Goal: Transaction & Acquisition: Purchase product/service

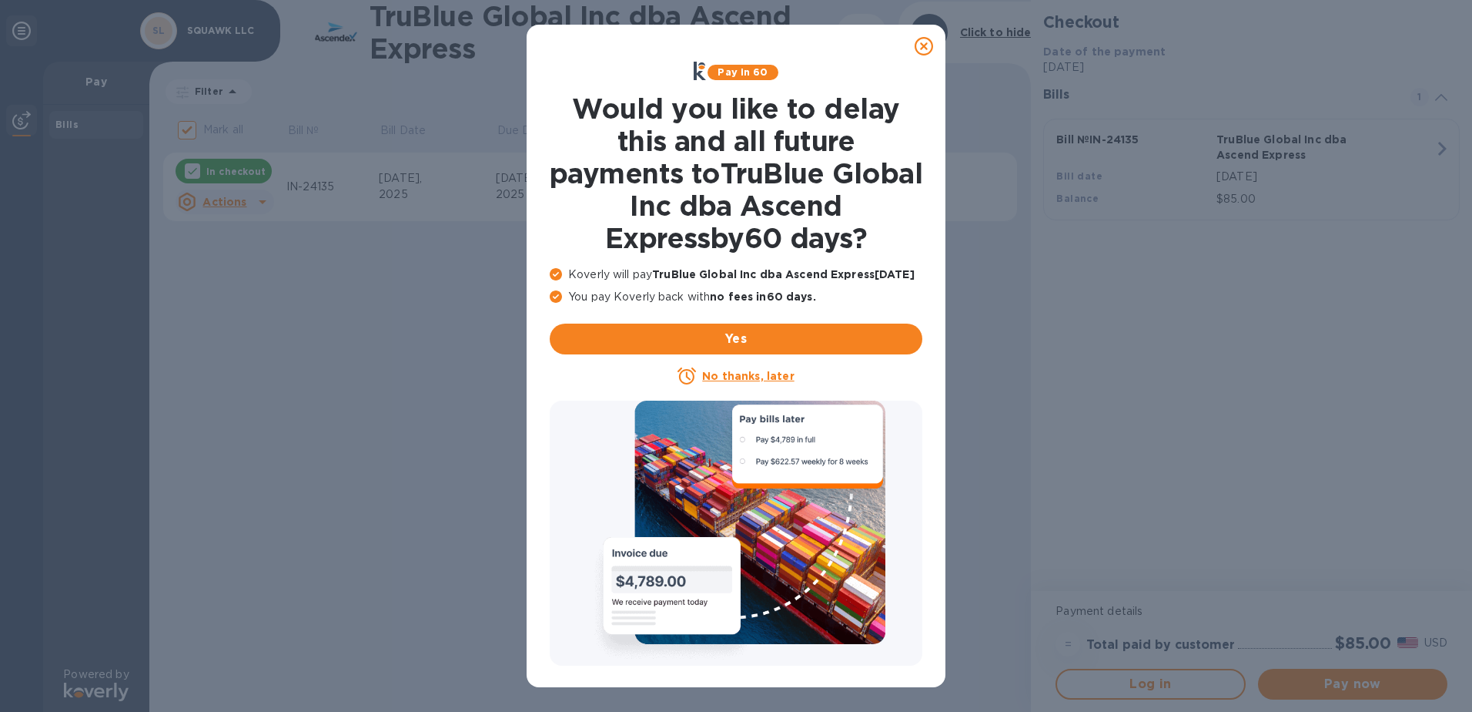
click at [927, 48] on icon at bounding box center [924, 46] width 18 height 18
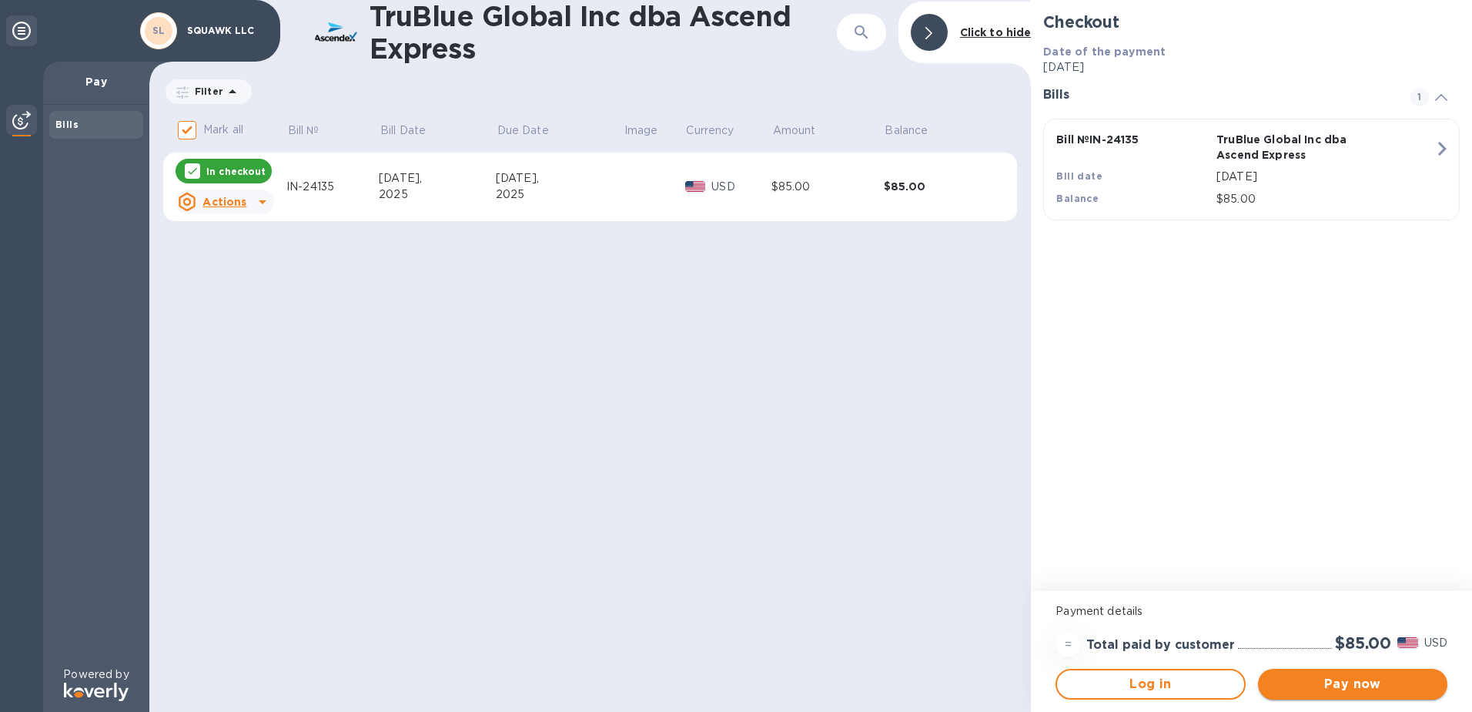
click at [1375, 686] on span "Pay now" at bounding box center [1353, 684] width 165 height 18
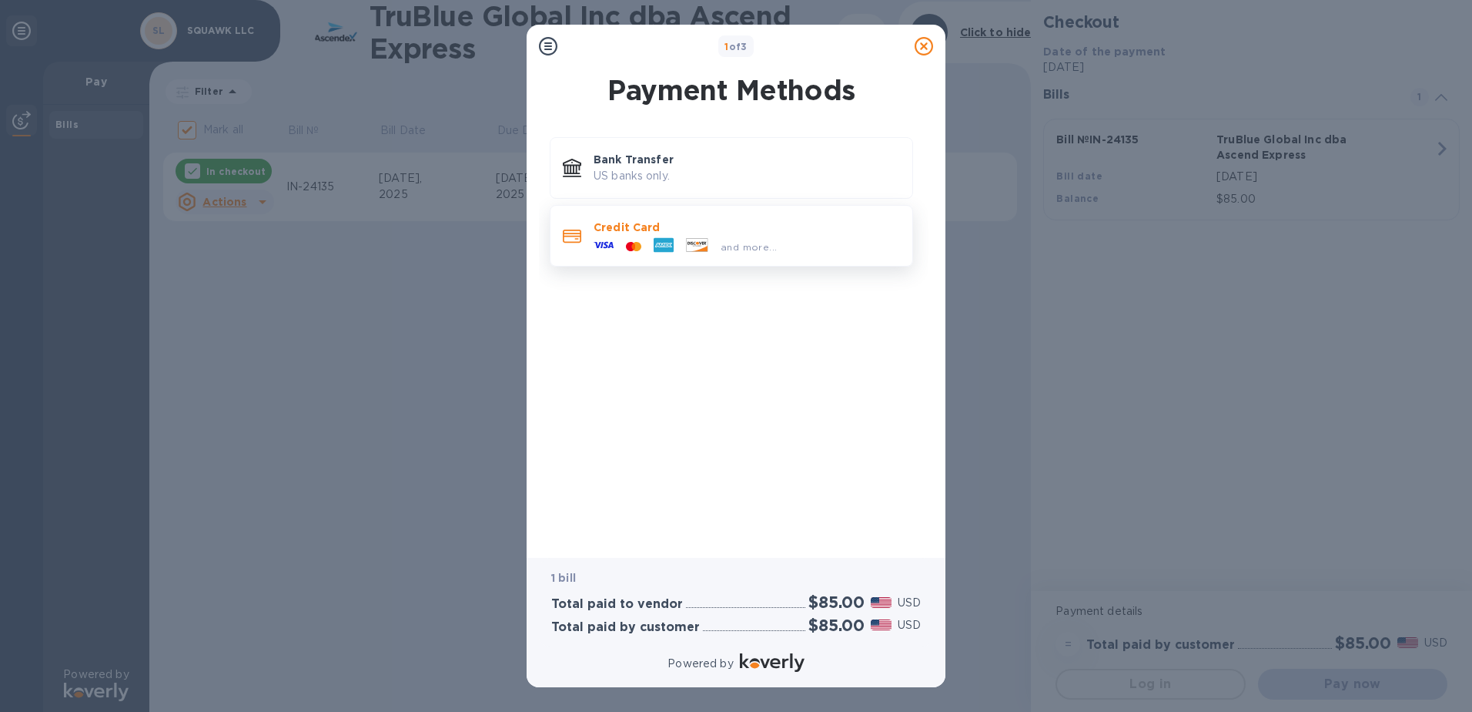
click at [636, 230] on p "Credit Card" at bounding box center [747, 226] width 307 height 15
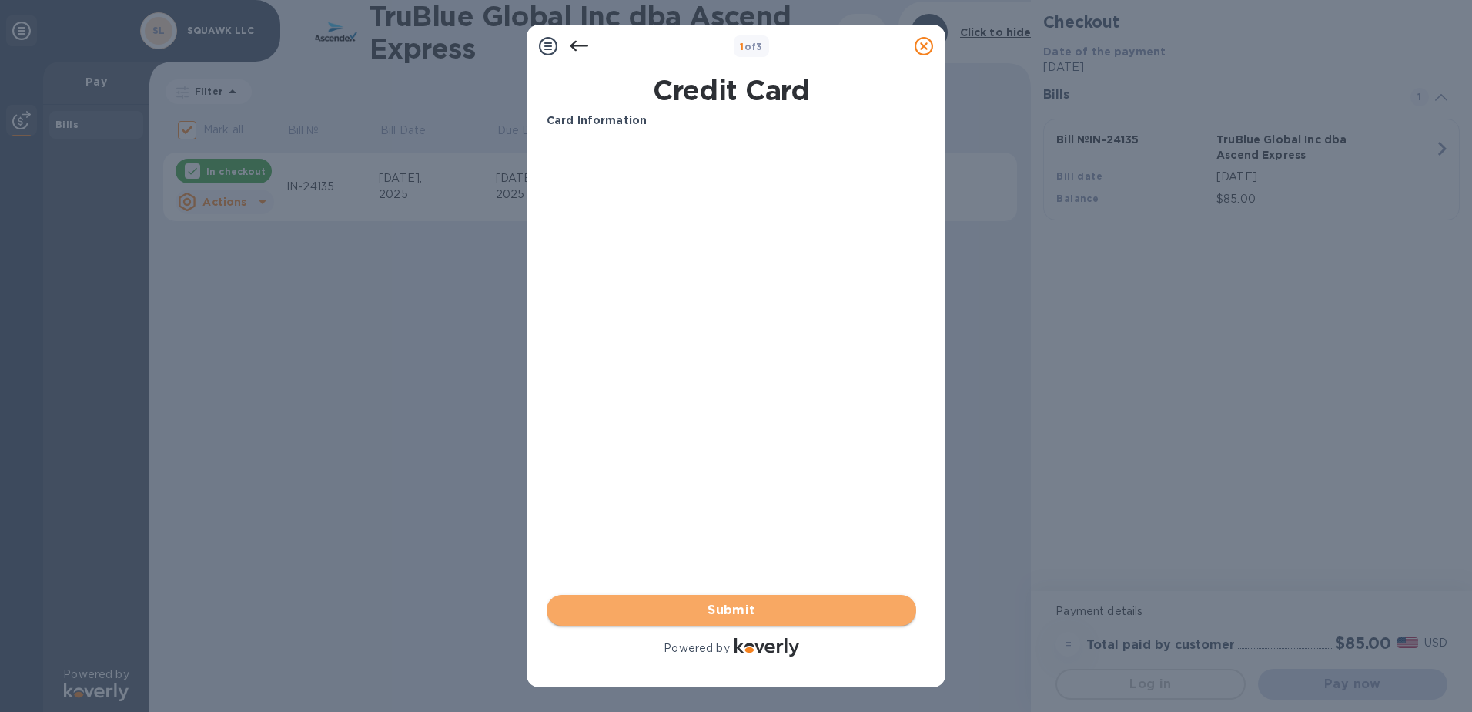
click at [771, 605] on span "Submit" at bounding box center [731, 610] width 345 height 18
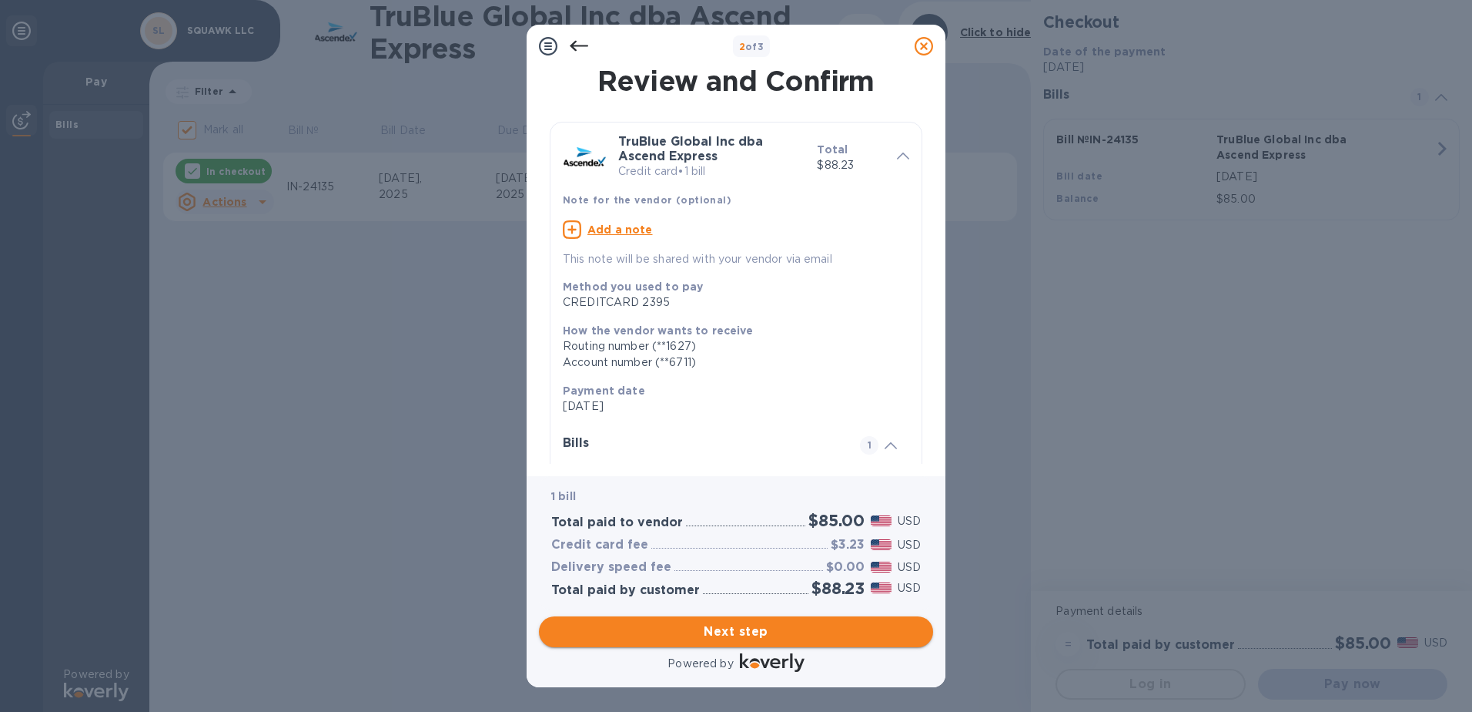
click at [734, 635] on span "Next step" at bounding box center [736, 631] width 370 height 18
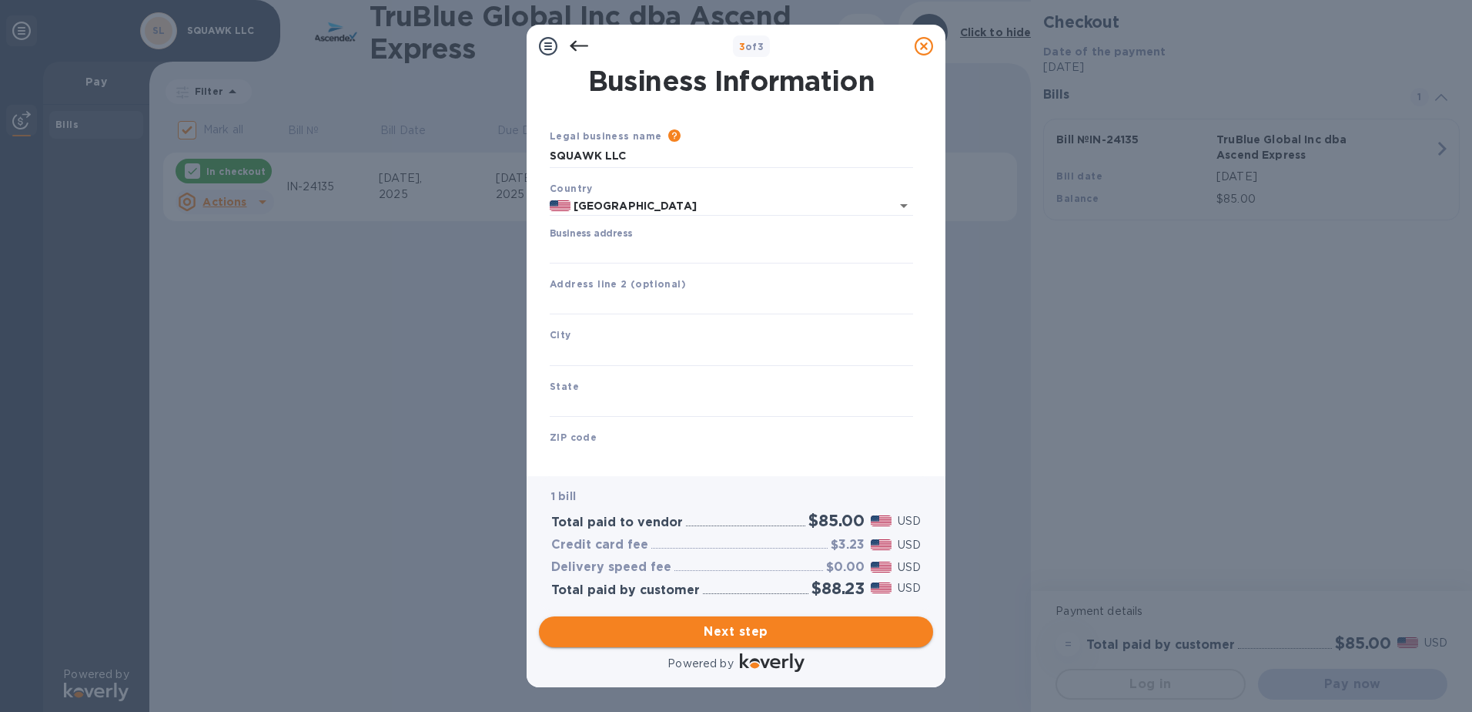
type input "[GEOGRAPHIC_DATA]"
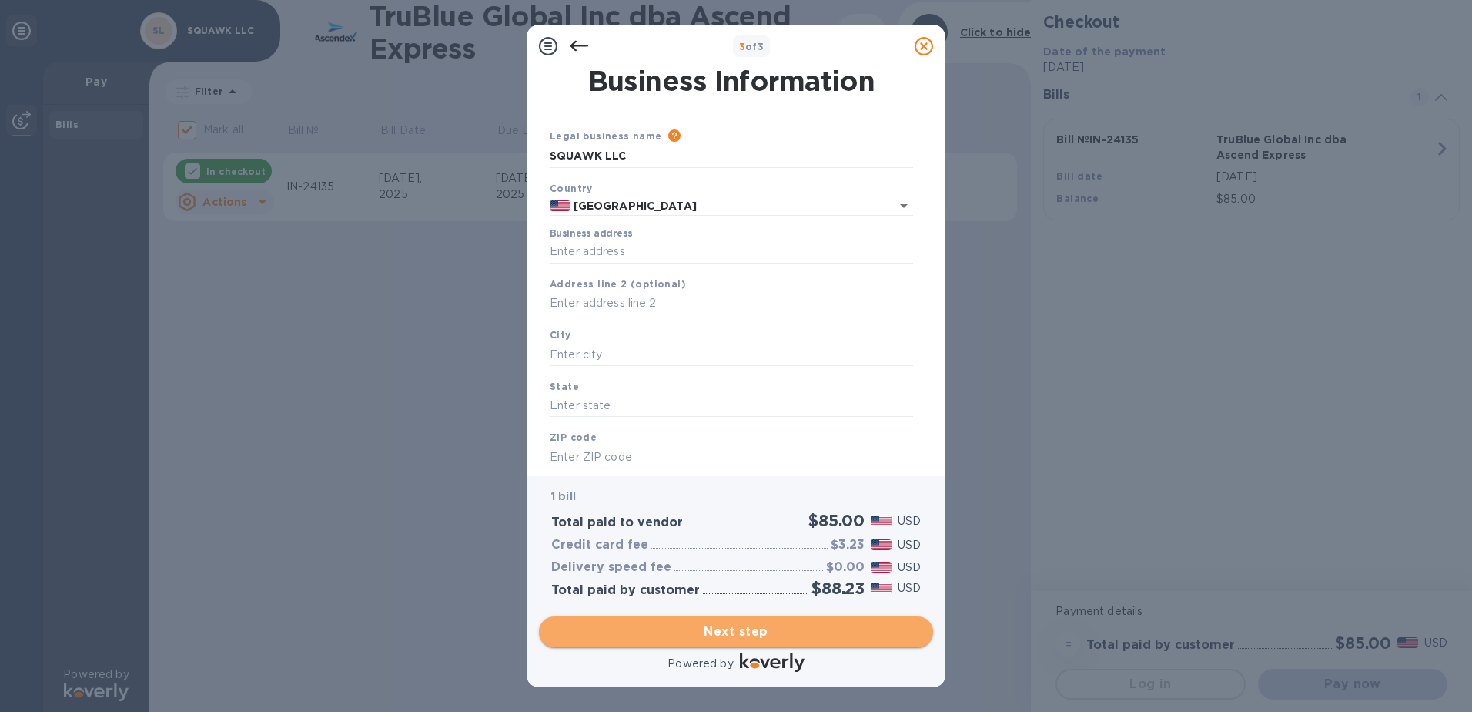
click at [734, 635] on span "Next step" at bounding box center [736, 631] width 370 height 18
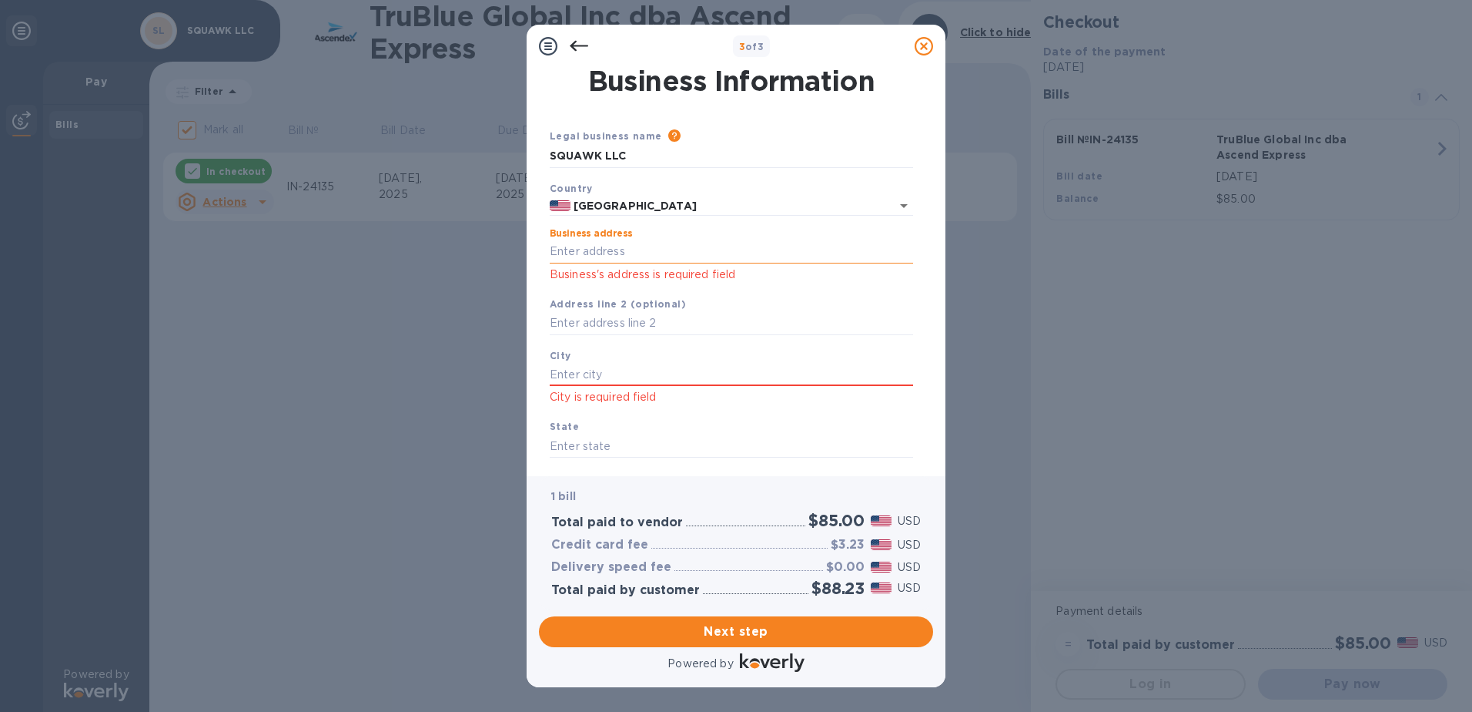
click at [611, 245] on input "Business address" at bounding box center [732, 251] width 364 height 23
click at [631, 154] on input "SQUAWK LLC" at bounding box center [732, 156] width 364 height 23
type input "S"
type input "Nippon Express USA, Inc."
click at [590, 247] on input "Business address" at bounding box center [732, 251] width 364 height 23
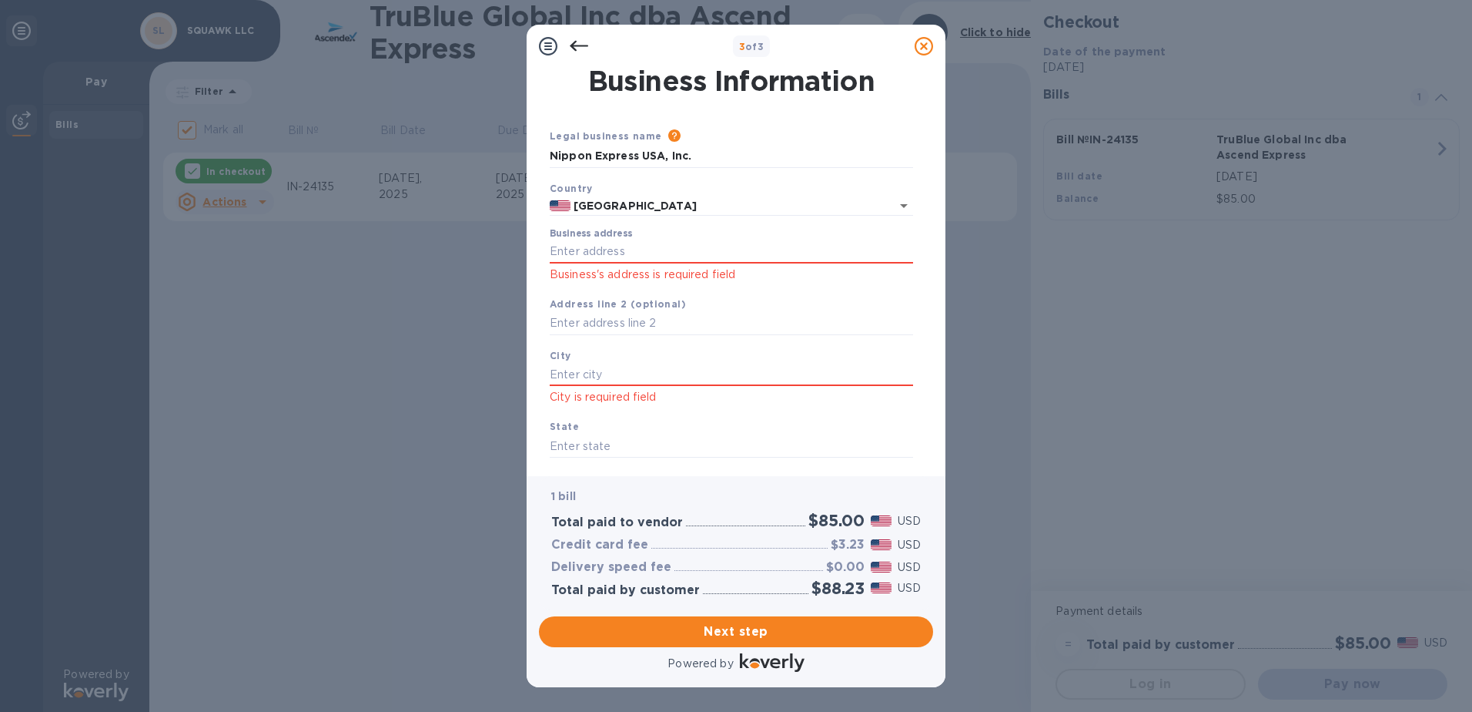
click at [397, 661] on div "3 of 3 Business Information Legal business name Please provide the legal name t…" at bounding box center [736, 356] width 1472 height 712
click at [581, 245] on input "Business address" at bounding box center [732, 251] width 364 height 23
paste input "[STREET_ADDRESS] Rio Danubio St"
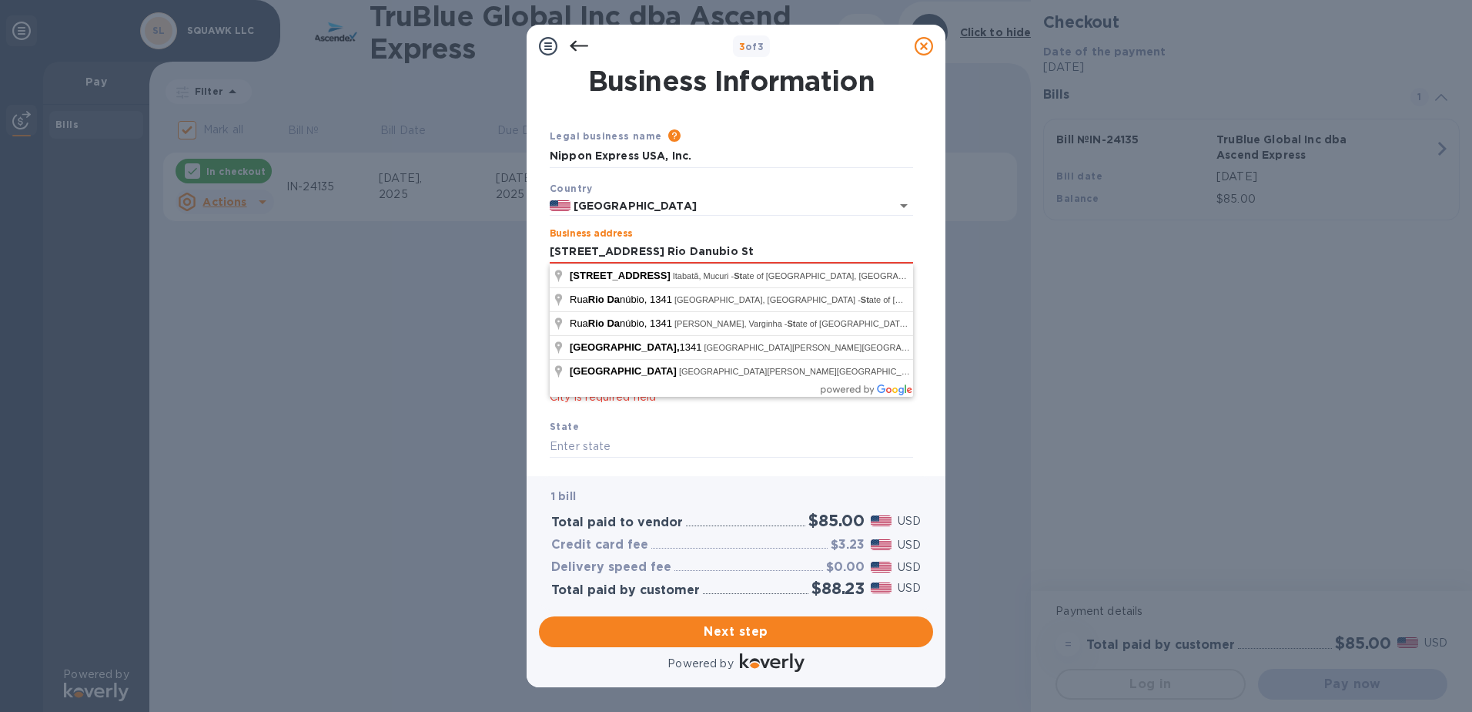
drag, startPoint x: 749, startPoint y: 247, endPoint x: 462, endPoint y: 273, distance: 288.4
click at [464, 273] on div "3 of 3 Business Information Legal business name Please provide the legal name t…" at bounding box center [736, 356] width 1472 height 712
type input "[STREET_ADDRESS] Rio Danubio St"
click at [816, 236] on div "Business address [STREET_ADDRESS] Rio Danubio St Business's address is required…" at bounding box center [732, 255] width 364 height 55
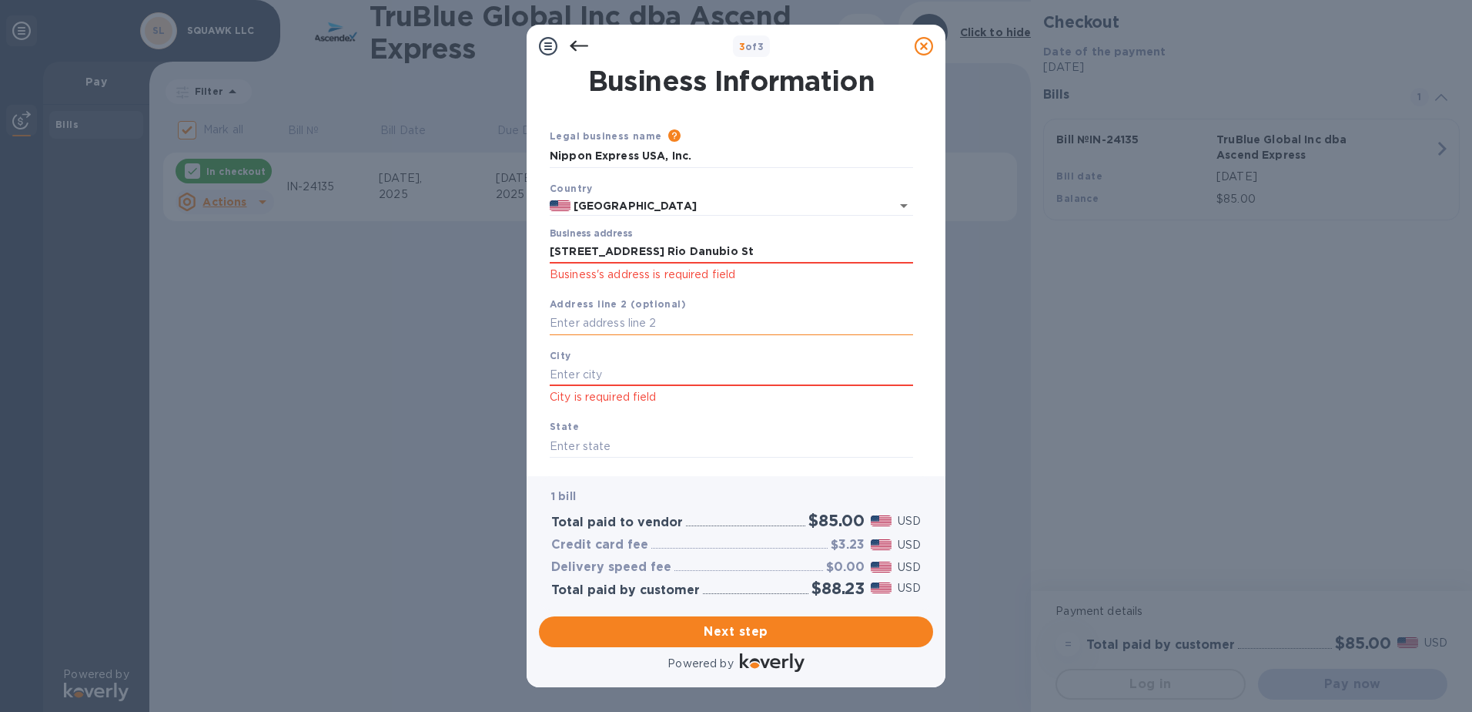
click at [571, 323] on input "text" at bounding box center [732, 323] width 364 height 23
click at [438, 625] on div "3 of 3 Business Information Legal business name Please provide the legal name t…" at bounding box center [736, 356] width 1472 height 712
click at [568, 362] on div "[GEOGRAPHIC_DATA] is required field" at bounding box center [732, 377] width 376 height 72
click at [571, 370] on input "text" at bounding box center [732, 374] width 364 height 23
type input "Carolina, PR 00982"
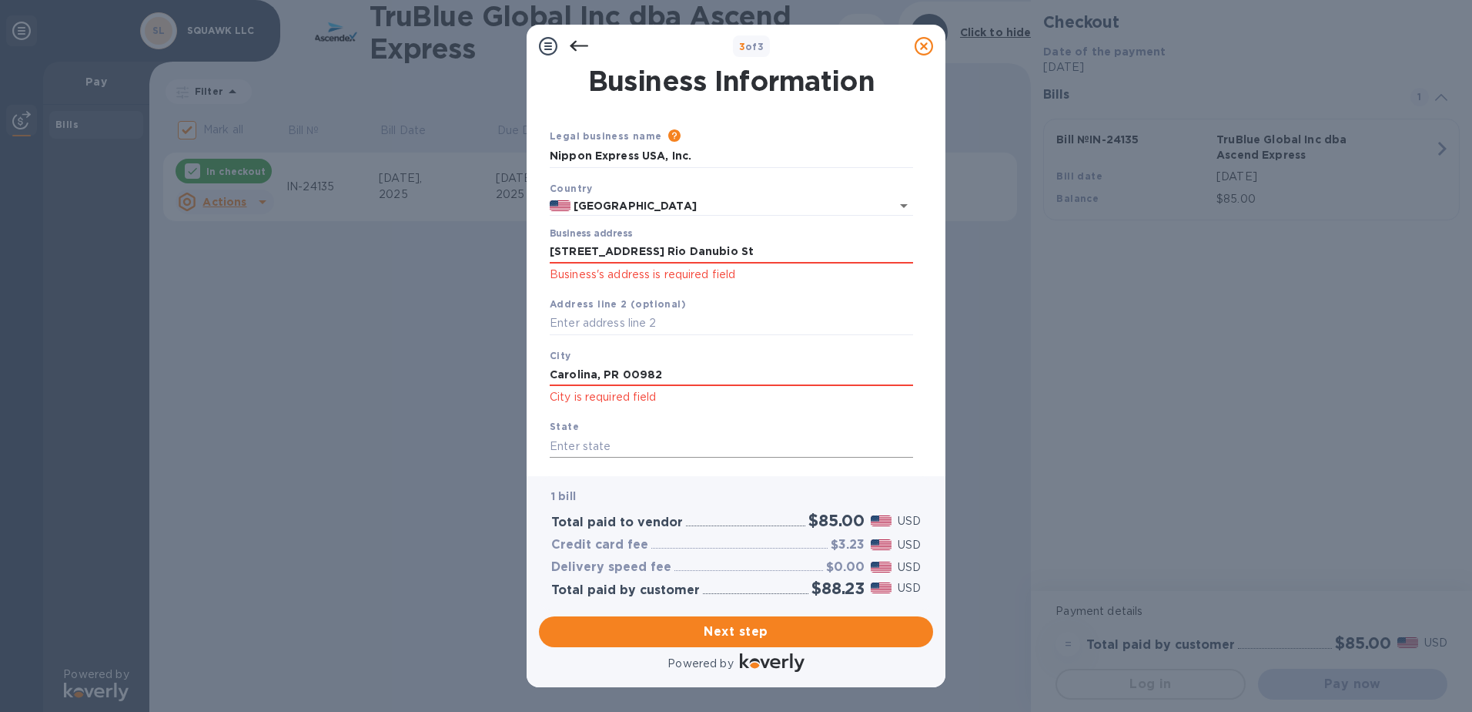
click at [567, 441] on input "text" at bounding box center [732, 445] width 364 height 23
type input "PR"
click at [764, 633] on span "Next step" at bounding box center [736, 631] width 370 height 18
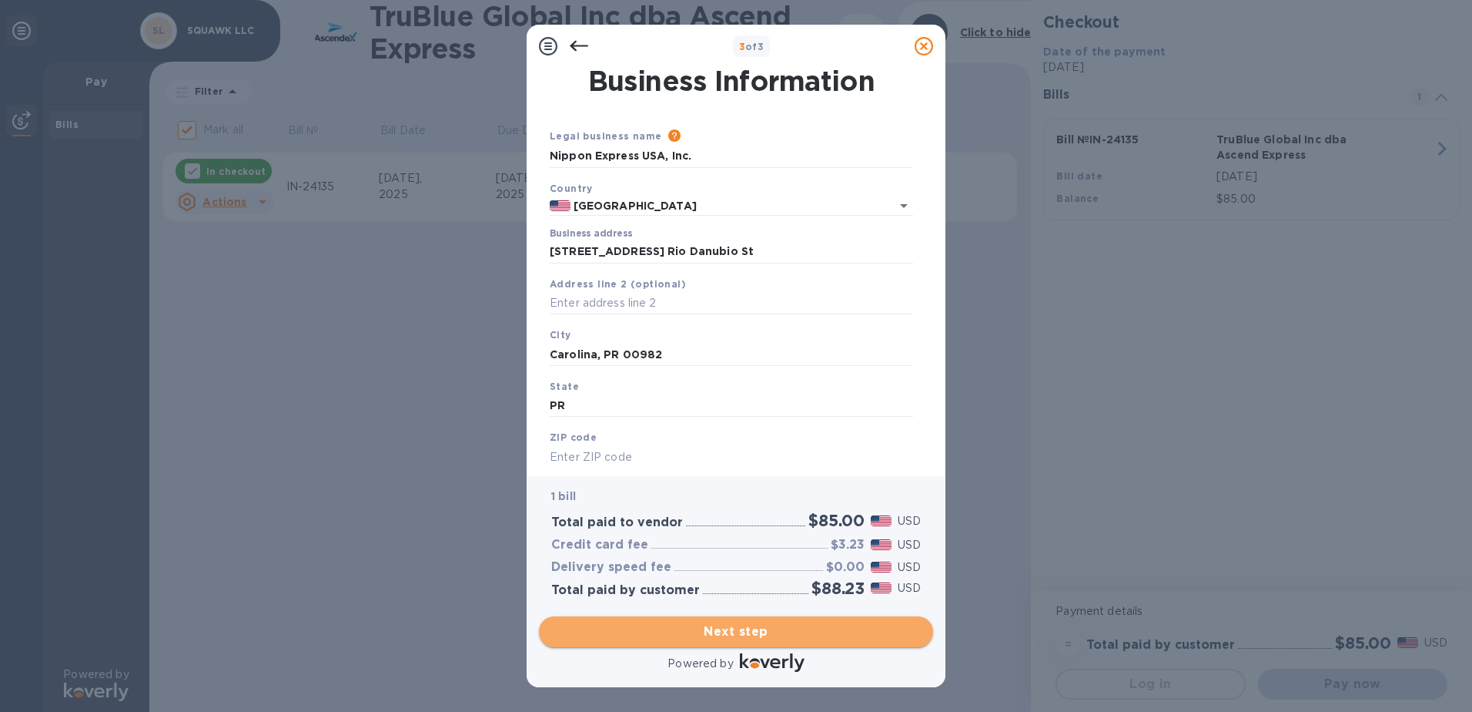
click at [752, 632] on span "Next step" at bounding box center [736, 631] width 370 height 18
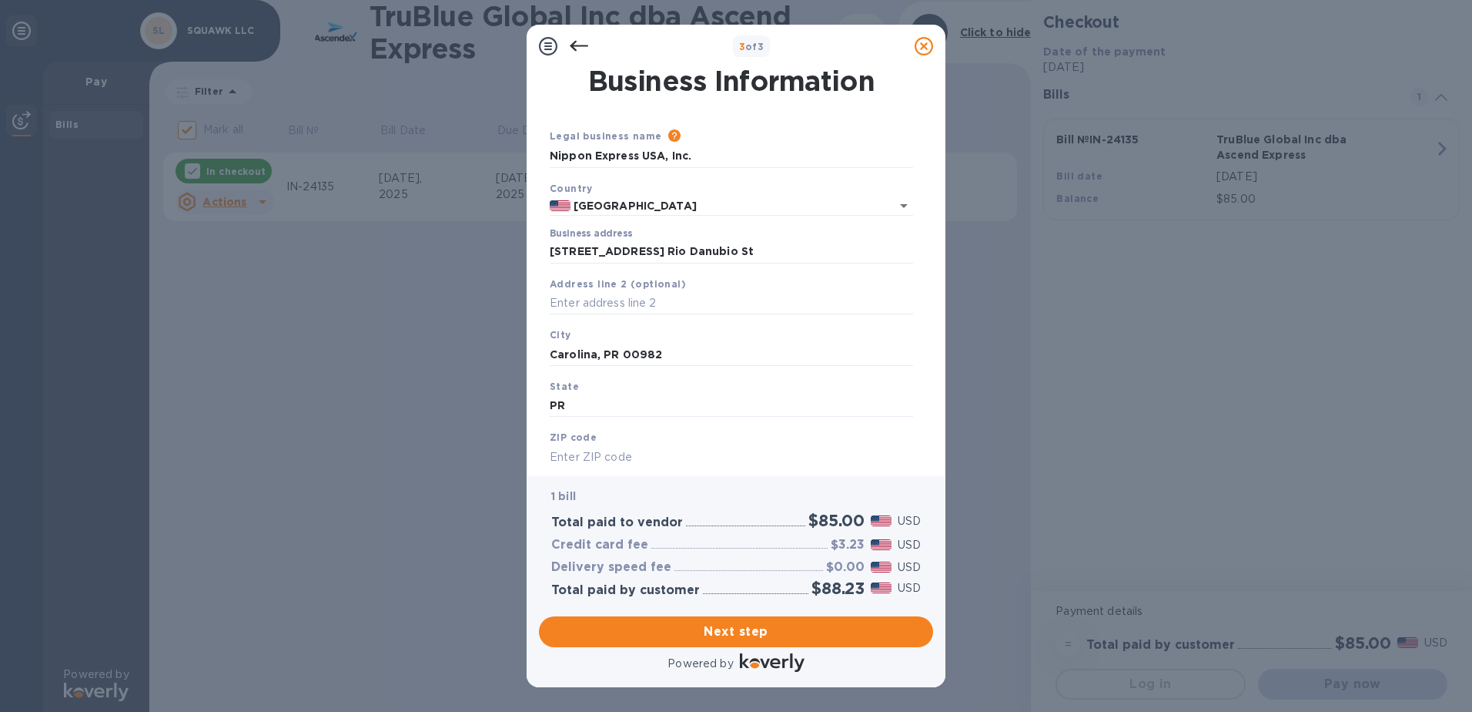
click at [562, 457] on input "text" at bounding box center [732, 456] width 364 height 23
type input "00982"
click at [678, 353] on input "Carolina, PR 00982" at bounding box center [732, 354] width 364 height 23
type input "Carolina"
click at [725, 630] on span "Next step" at bounding box center [736, 631] width 370 height 18
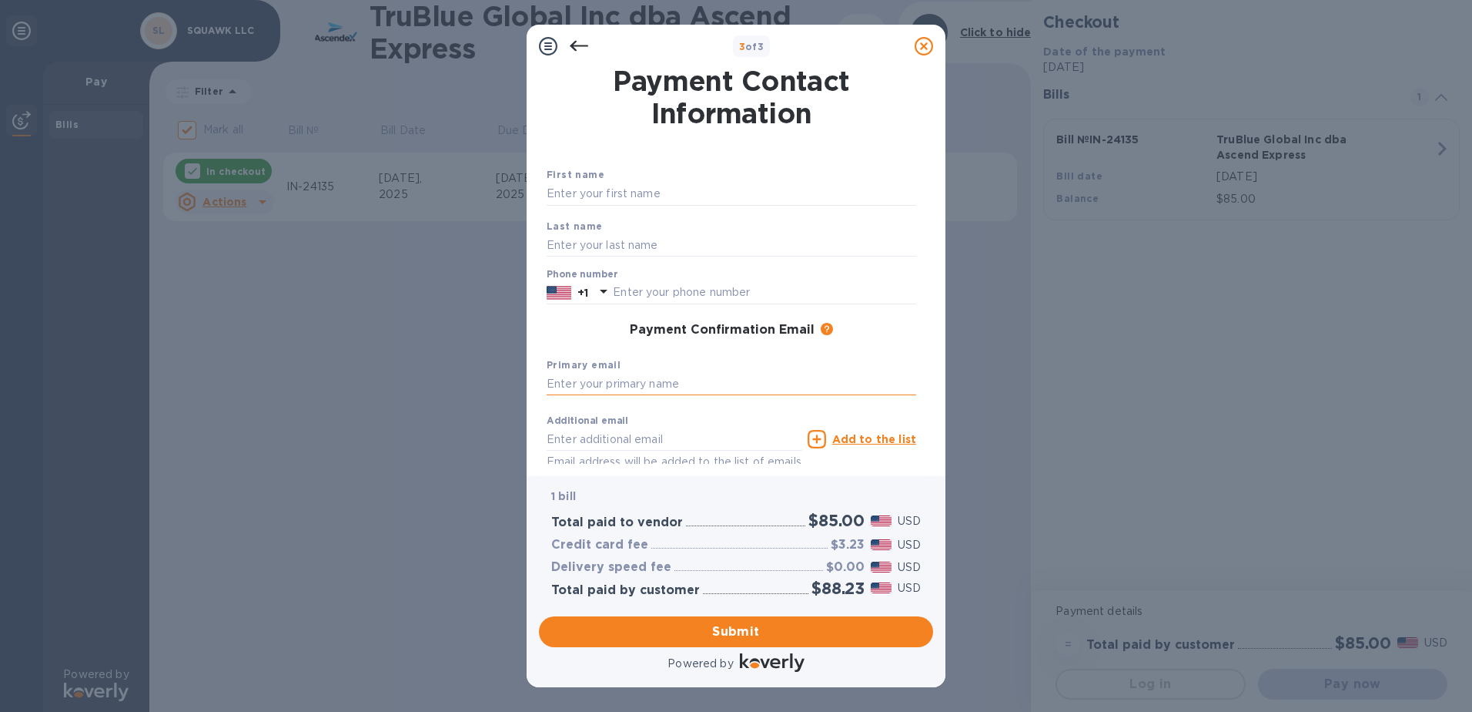
click at [575, 382] on input "text" at bounding box center [732, 384] width 370 height 23
type input "[PERSON_NAME][EMAIL_ADDRESS][PERSON_NAME][DOMAIN_NAME]"
type input "[PERSON_NAME]"
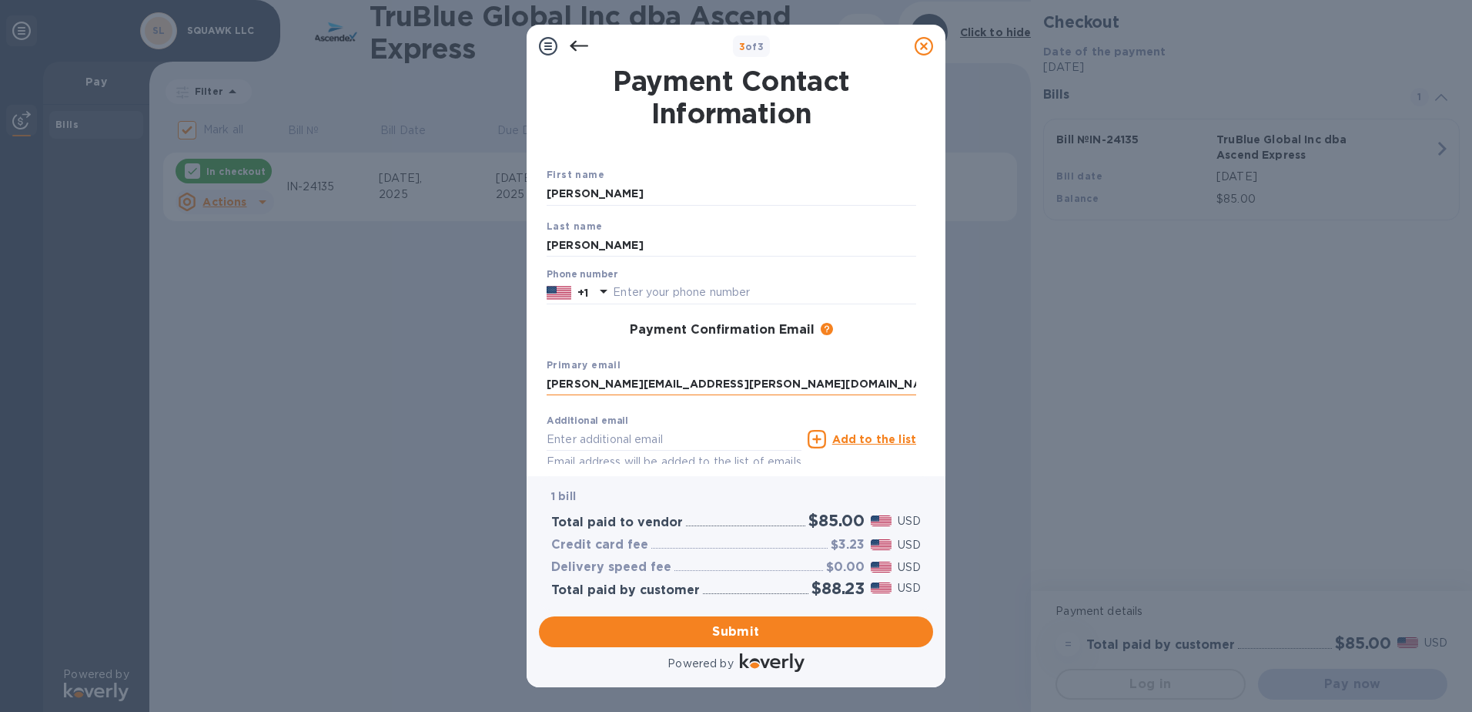
type input "7877914065"
type input "[PERSON_NAME][EMAIL_ADDRESS][PERSON_NAME][DOMAIN_NAME]"
click at [737, 635] on span "Submit" at bounding box center [736, 631] width 370 height 18
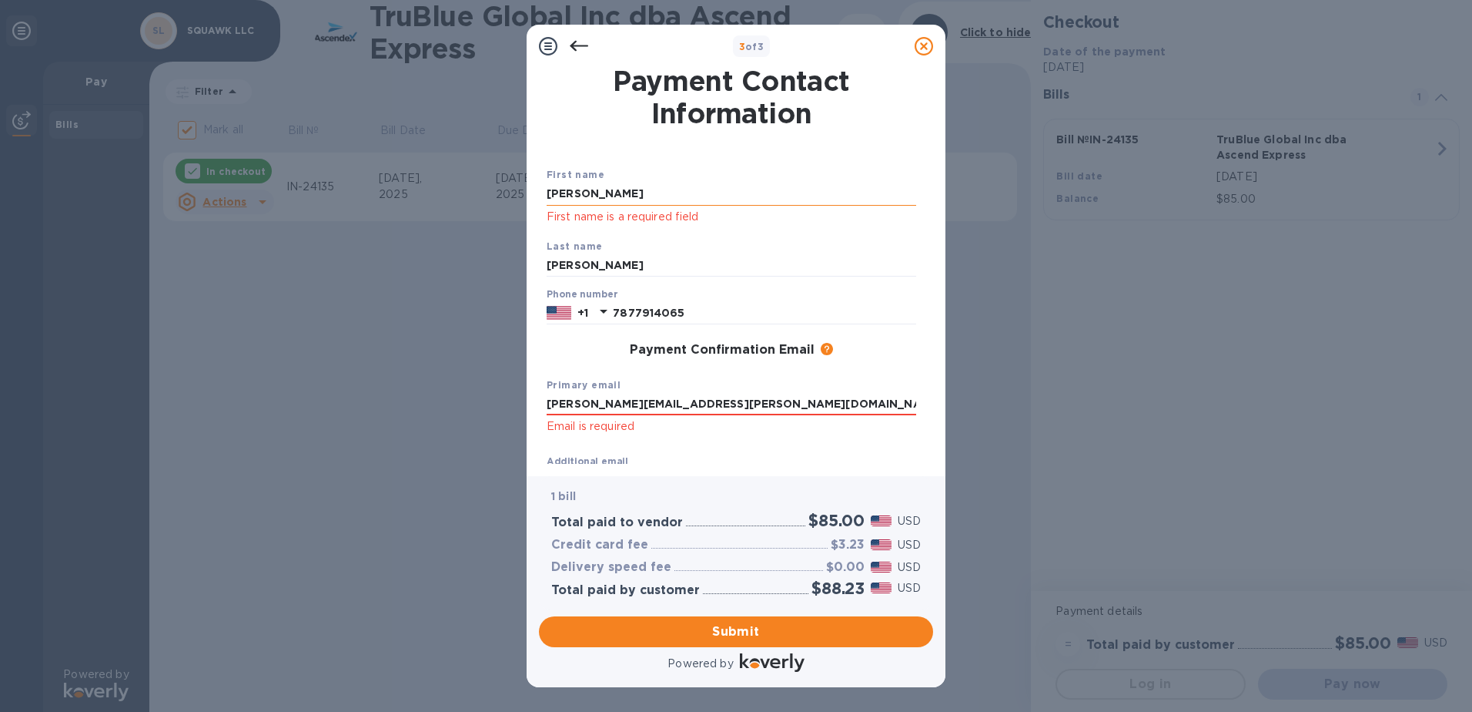
drag, startPoint x: 579, startPoint y: 193, endPoint x: 587, endPoint y: 197, distance: 8.6
click at [579, 193] on input "[PERSON_NAME]" at bounding box center [732, 194] width 370 height 23
click at [750, 632] on span "Submit" at bounding box center [736, 631] width 370 height 18
click at [585, 196] on input "[PERSON_NAME]" at bounding box center [732, 194] width 370 height 23
type input "[PERSON_NAME]"
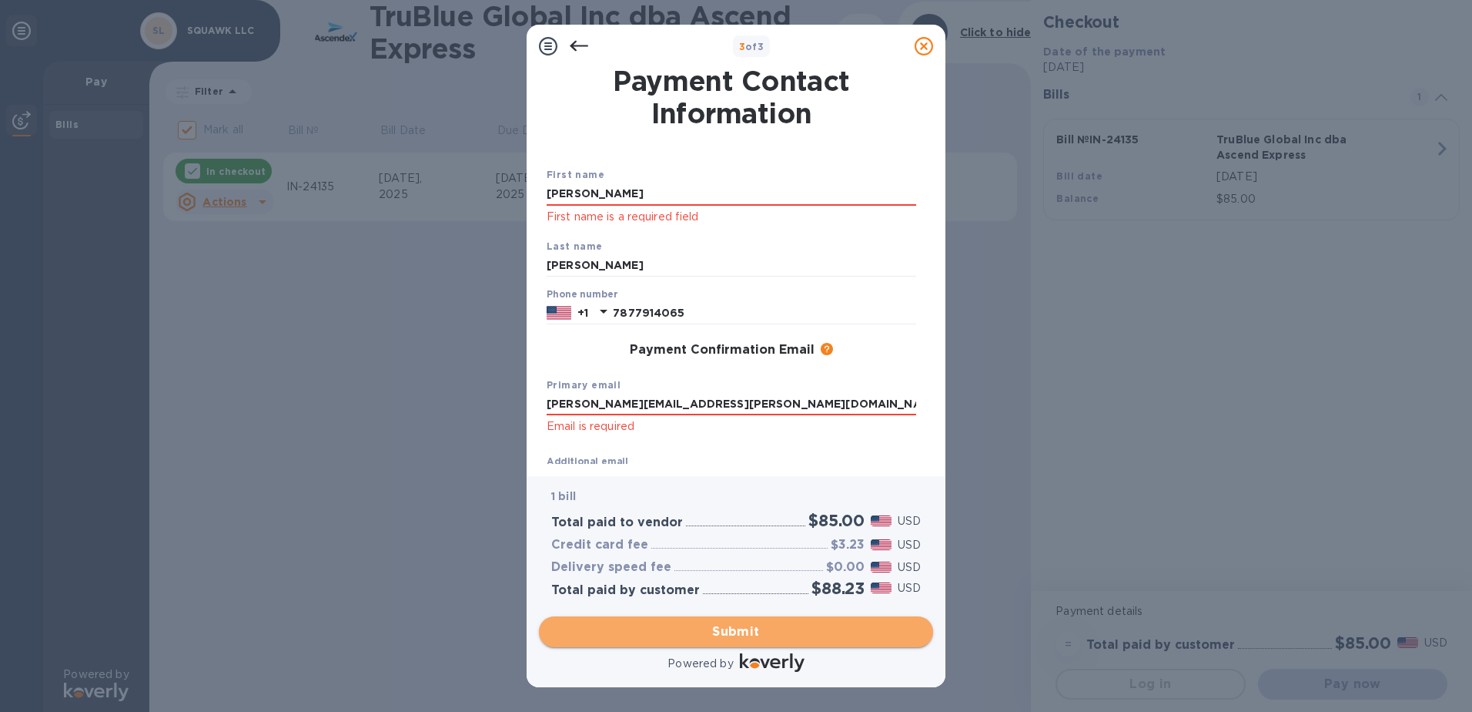
click at [777, 631] on span "Submit" at bounding box center [736, 631] width 370 height 18
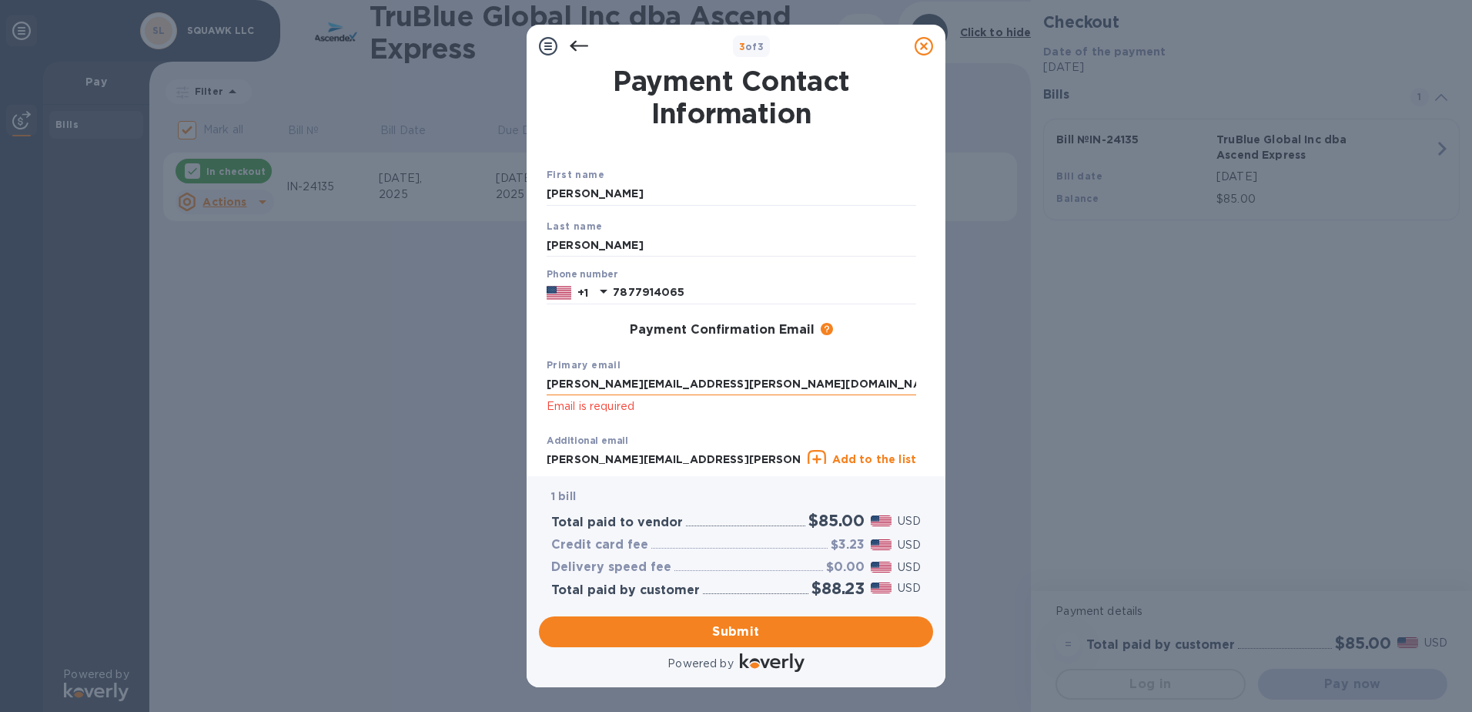
click at [716, 381] on input "[PERSON_NAME][EMAIL_ADDRESS][PERSON_NAME][DOMAIN_NAME]" at bounding box center [732, 384] width 370 height 23
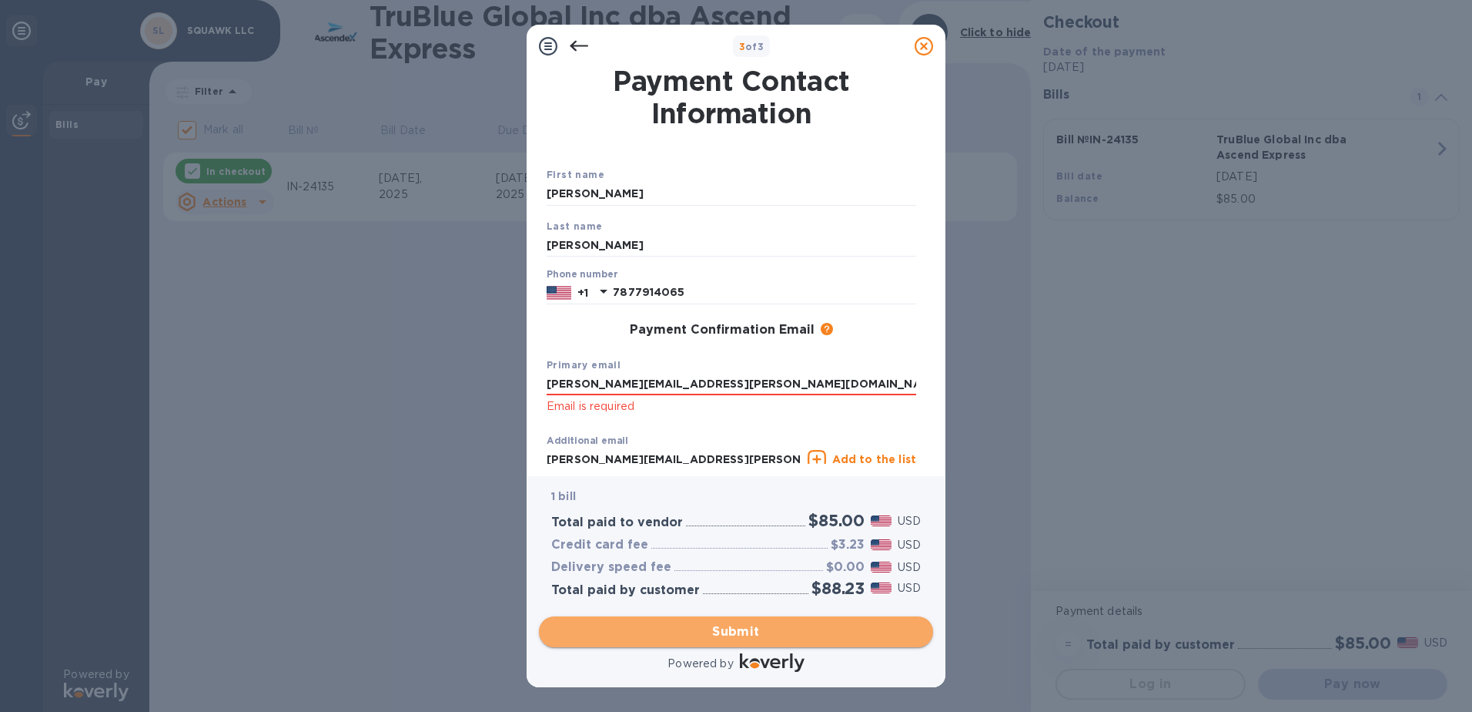
click at [776, 629] on span "Submit" at bounding box center [736, 631] width 370 height 18
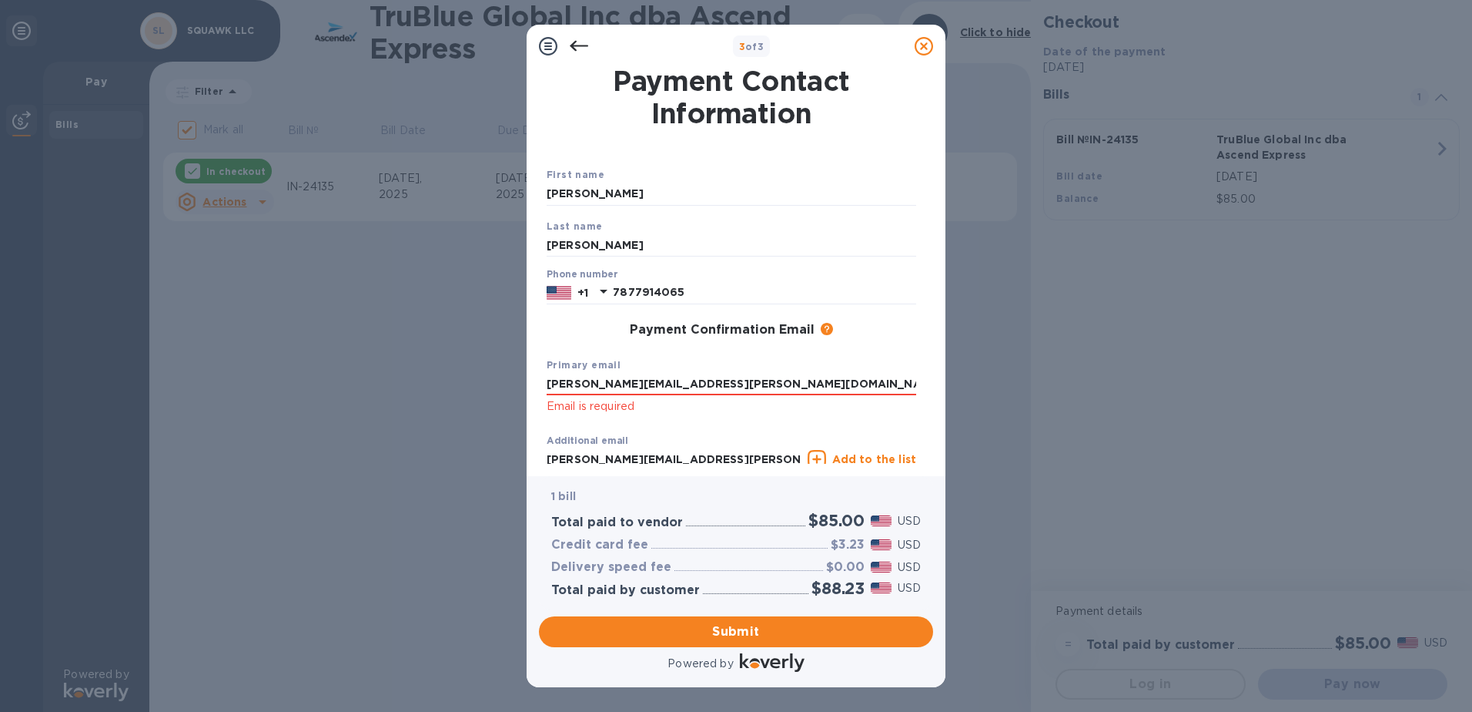
click at [759, 457] on input "[PERSON_NAME][EMAIL_ADDRESS][PERSON_NAME][DOMAIN_NAME]" at bounding box center [674, 458] width 255 height 23
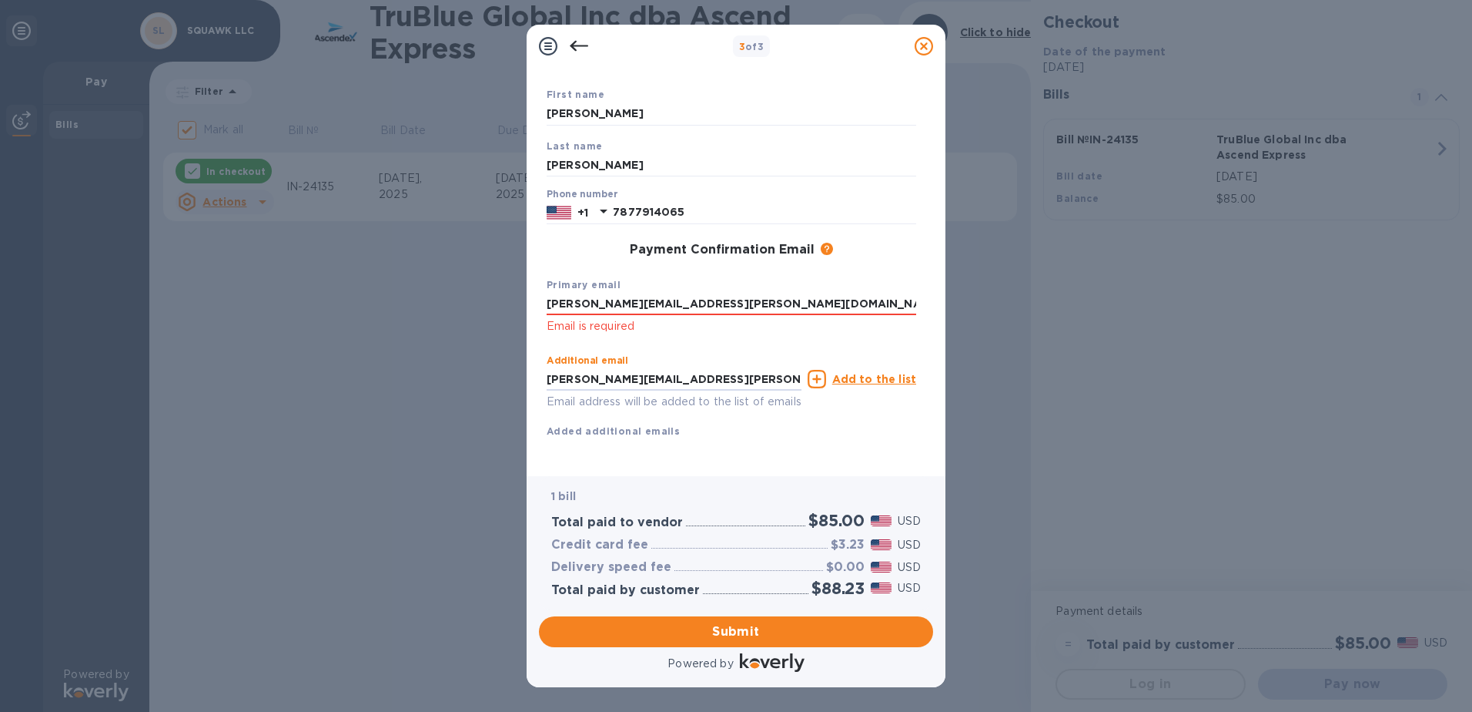
scroll to position [98, 0]
click at [821, 370] on icon at bounding box center [817, 379] width 18 height 18
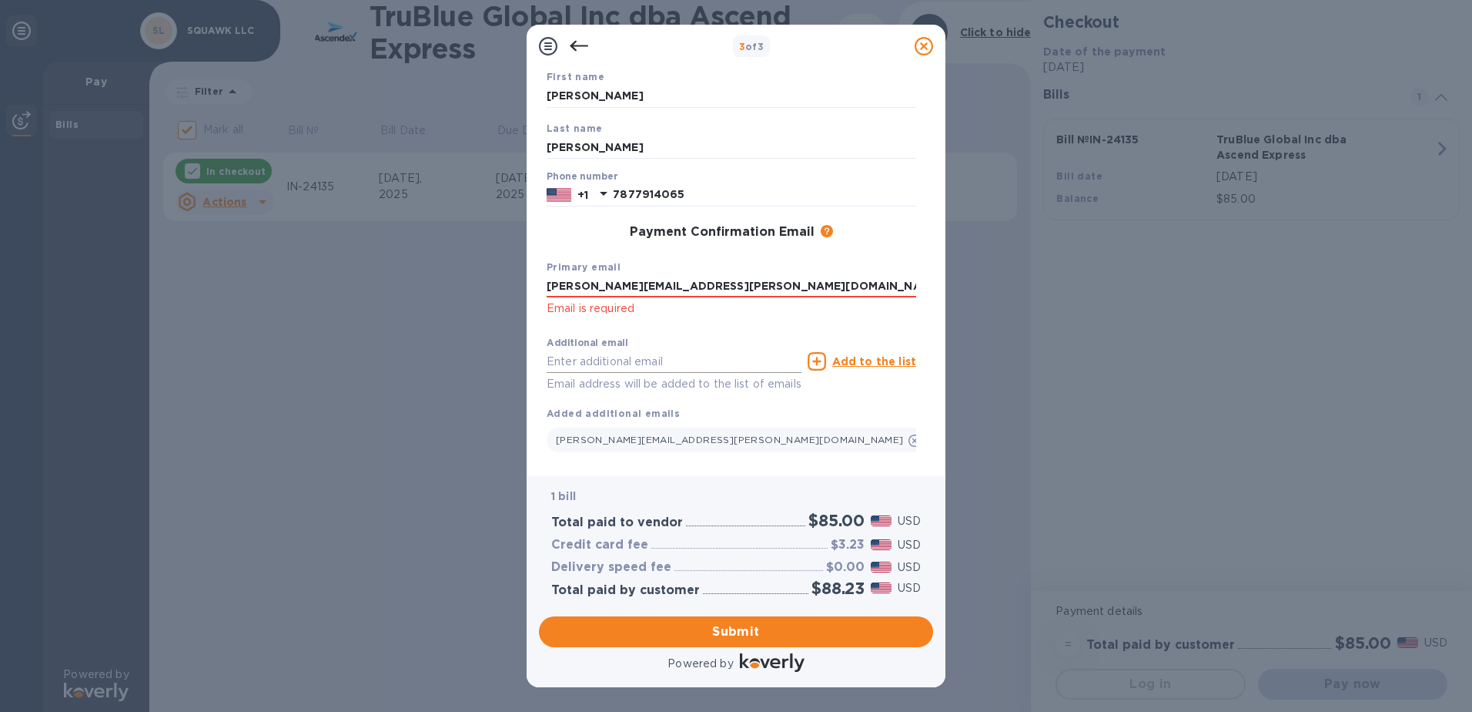
click at [628, 363] on input "text" at bounding box center [674, 361] width 255 height 23
paste input "[EMAIL_ADDRESS][DOMAIN_NAME]"
type input "[EMAIL_ADDRESS][DOMAIN_NAME]"
click at [821, 361] on icon at bounding box center [817, 361] width 18 height 18
click at [566, 360] on input "text" at bounding box center [674, 361] width 255 height 23
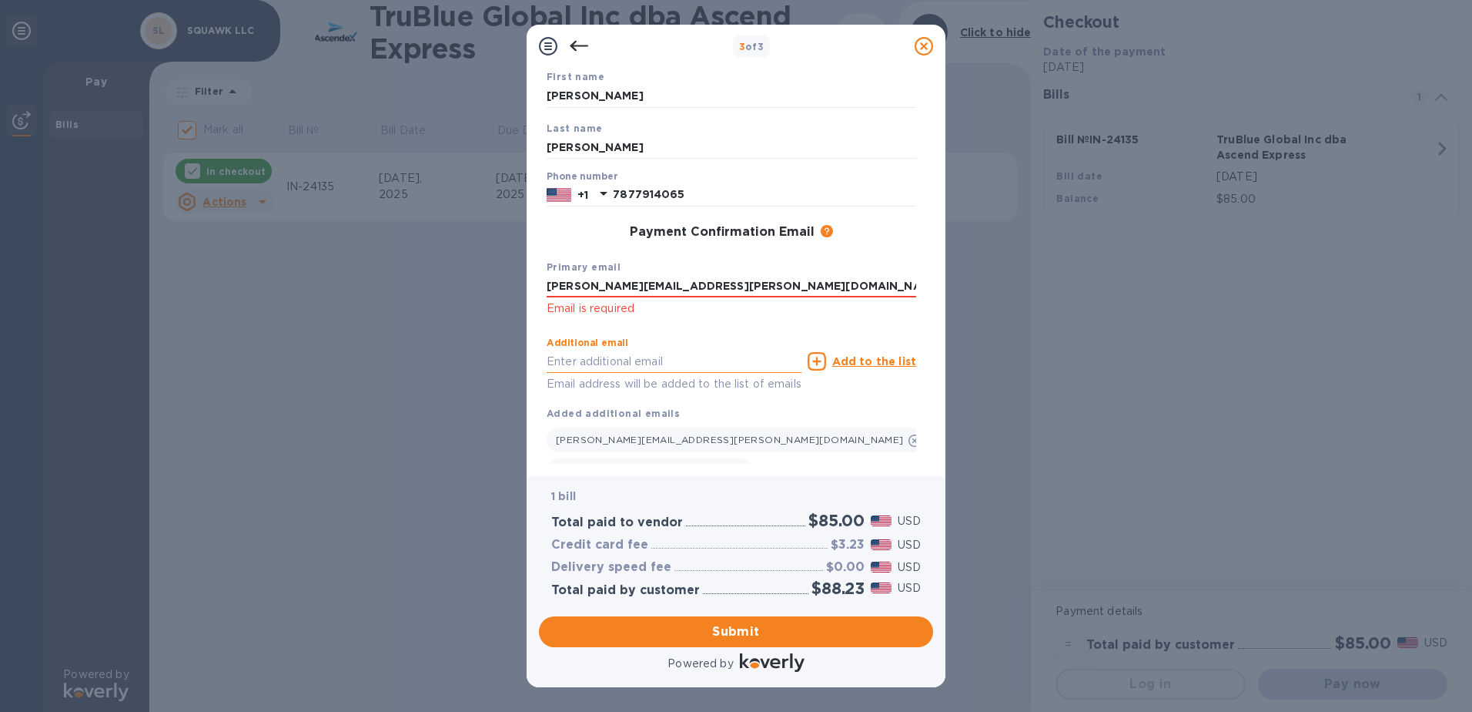
paste input "[EMAIL_ADDRESS][DOMAIN_NAME]"
type input "[EMAIL_ADDRESS][DOMAIN_NAME]"
click at [879, 364] on u "Add to the list" at bounding box center [875, 361] width 84 height 12
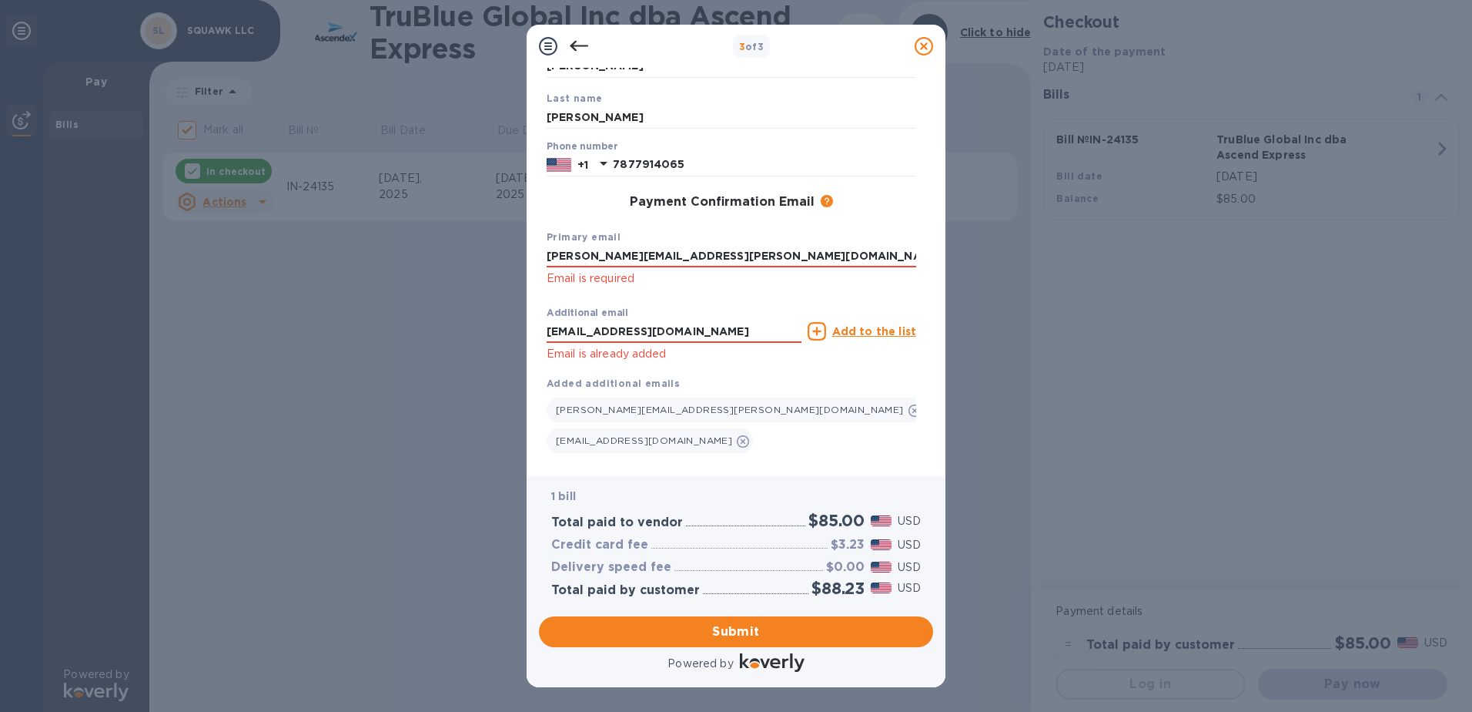
scroll to position [142, 0]
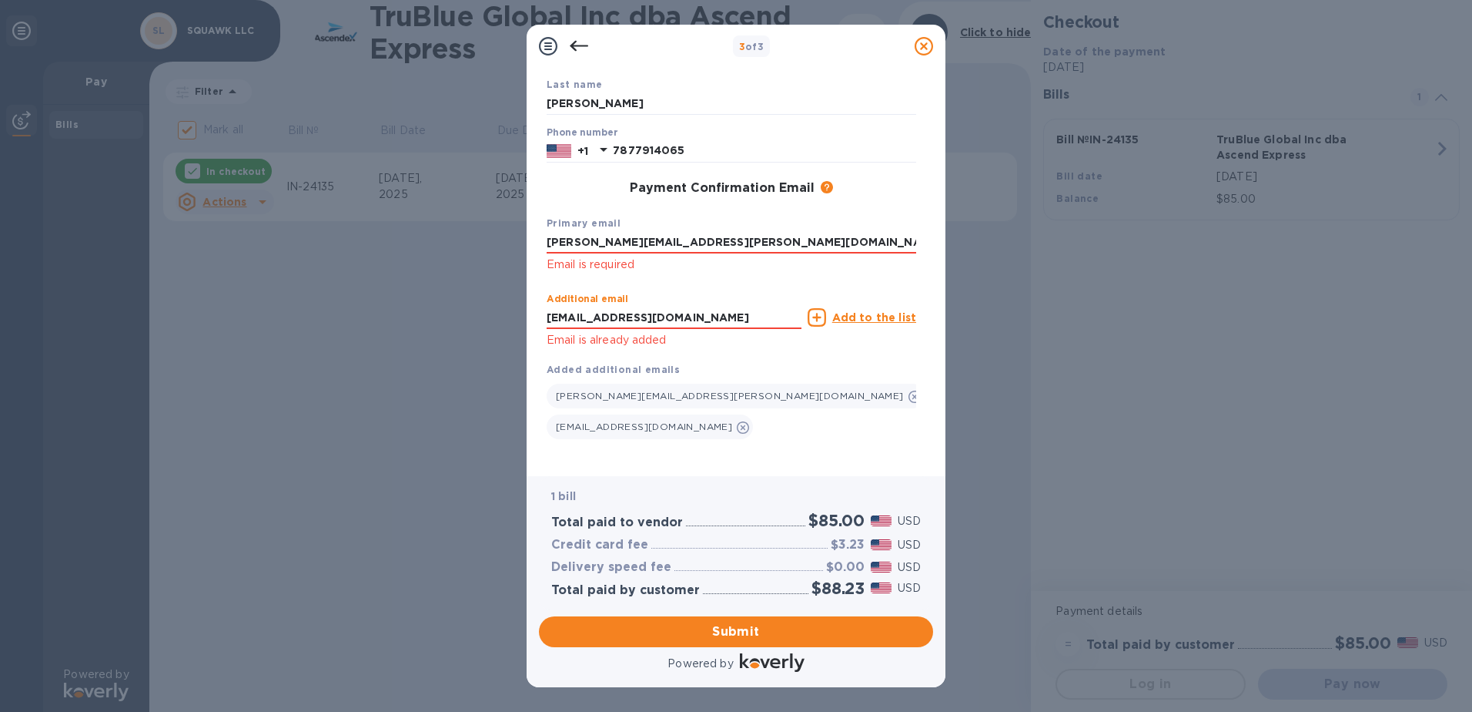
drag, startPoint x: 722, startPoint y: 315, endPoint x: 474, endPoint y: 331, distance: 248.5
click at [474, 331] on div "3 of 3 Payment Contact Information First name [PERSON_NAME] Last name [PERSON_N…" at bounding box center [736, 356] width 1472 height 712
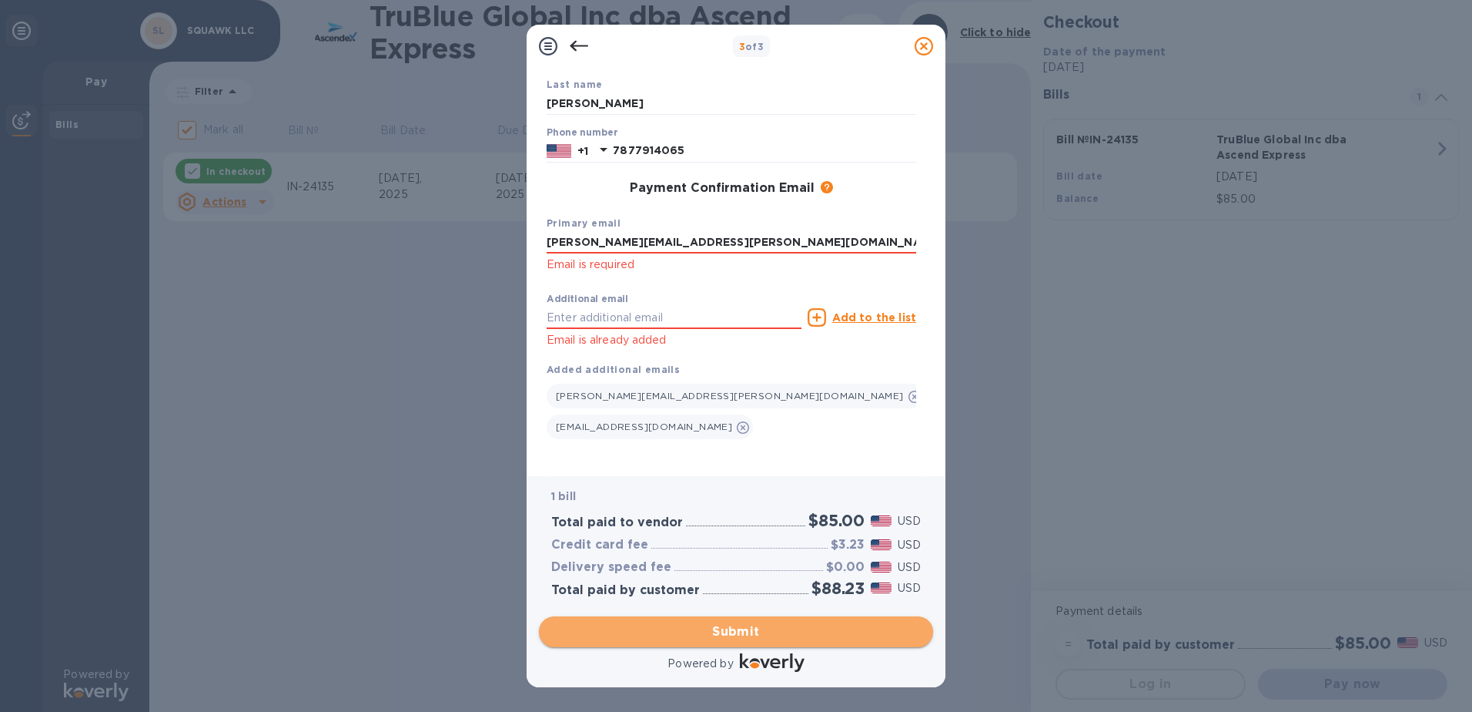
click at [752, 630] on span "Submit" at bounding box center [736, 631] width 370 height 18
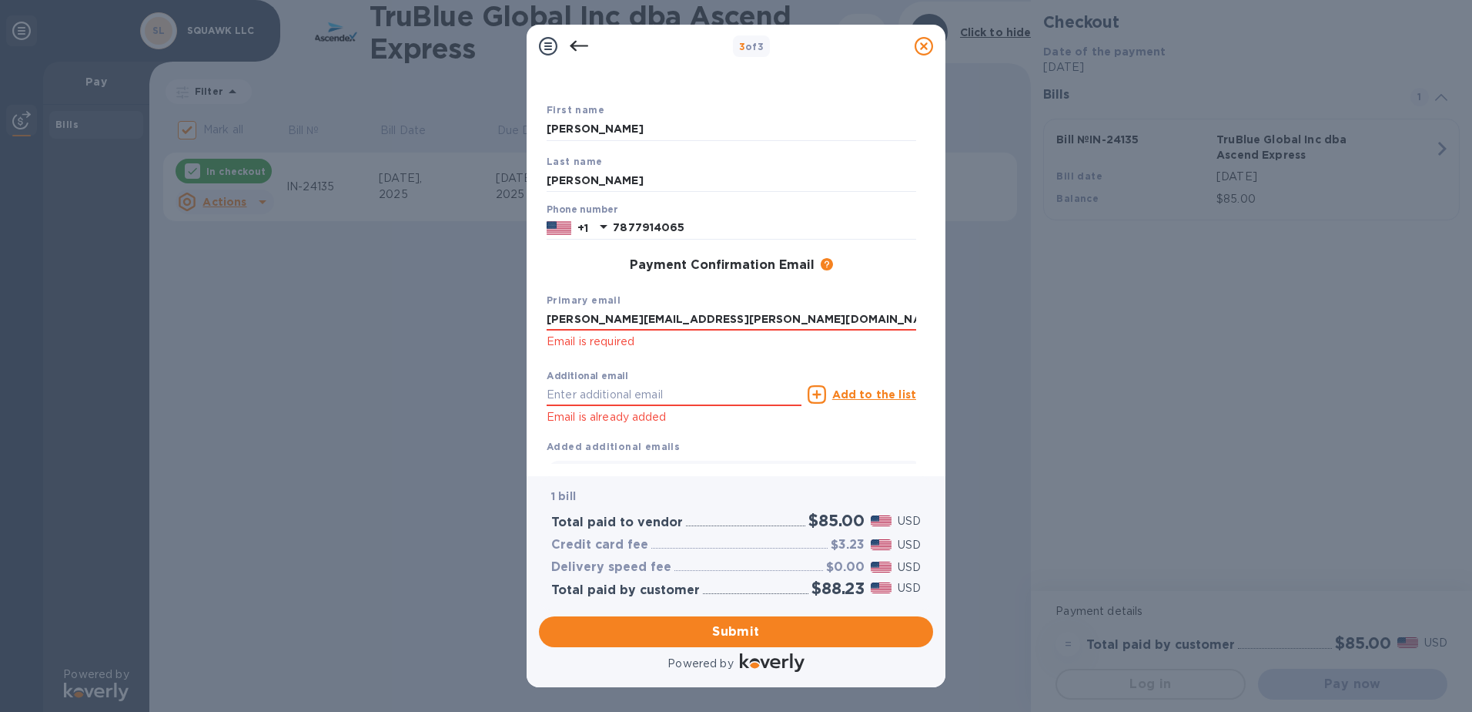
scroll to position [0, 0]
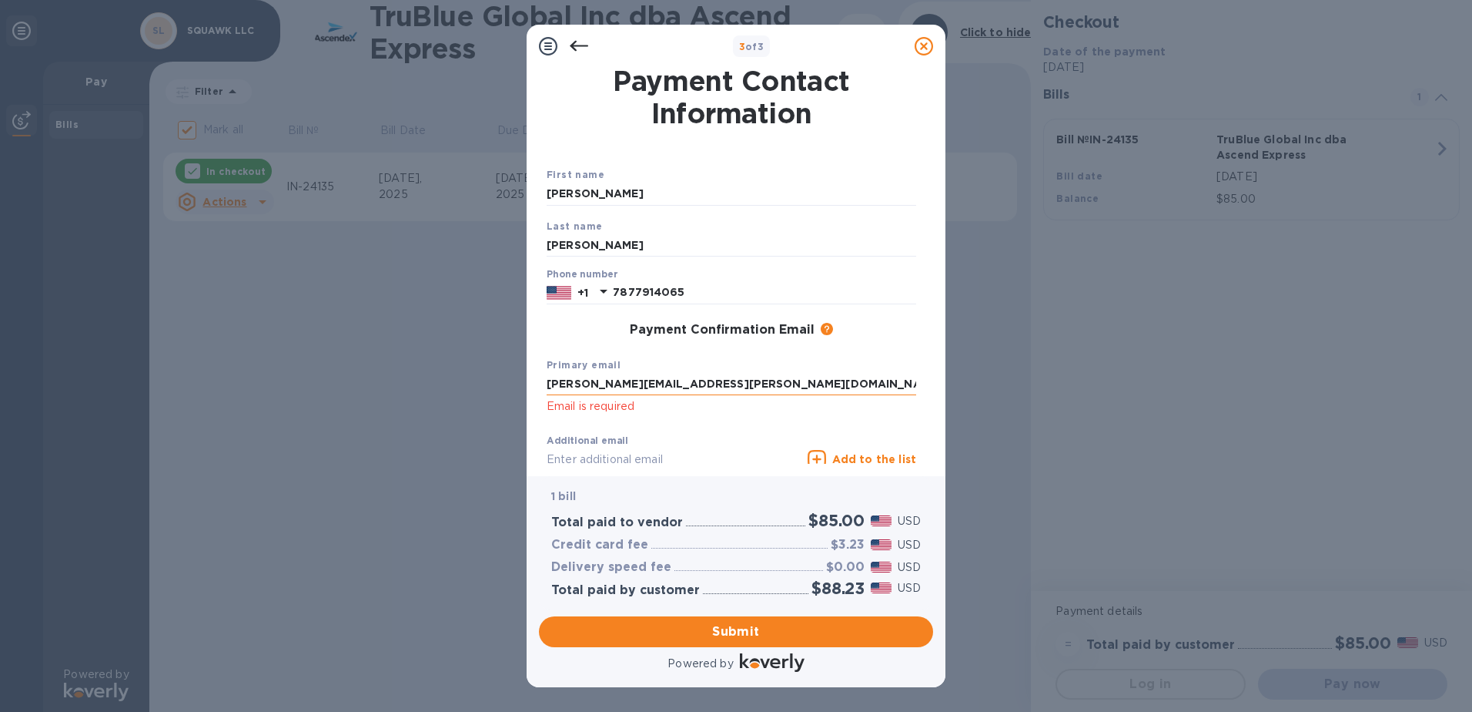
click at [772, 380] on input "[PERSON_NAME][EMAIL_ADDRESS][PERSON_NAME][DOMAIN_NAME]" at bounding box center [732, 384] width 370 height 23
click at [809, 381] on input "[PERSON_NAME][EMAIL_ADDRESS][PERSON_NAME][DOMAIN_NAME]" at bounding box center [732, 384] width 370 height 23
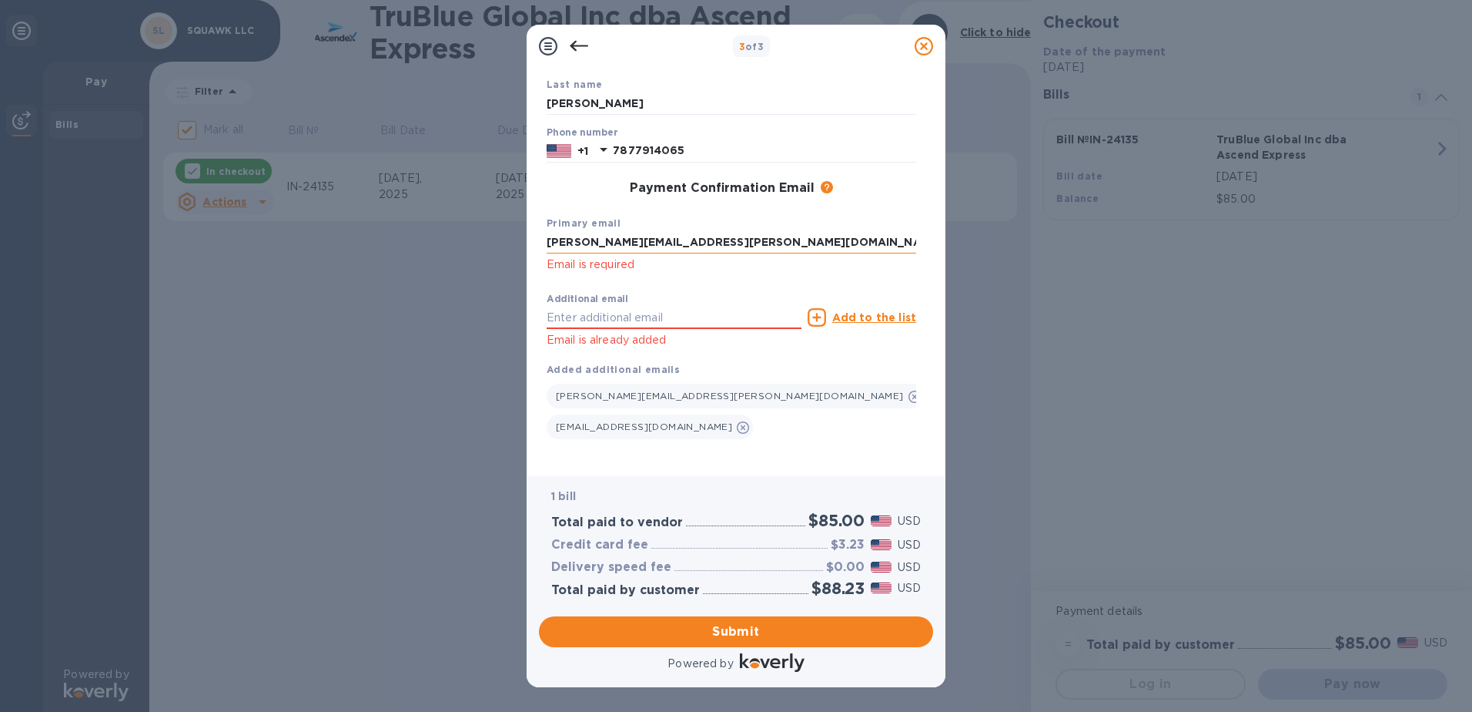
click at [738, 241] on input "[PERSON_NAME][EMAIL_ADDRESS][PERSON_NAME][DOMAIN_NAME]" at bounding box center [732, 242] width 370 height 23
drag, startPoint x: 738, startPoint y: 241, endPoint x: 503, endPoint y: 255, distance: 235.3
click at [503, 255] on div "3 of 3 Payment Contact Information First name [PERSON_NAME] Last name [PERSON_N…" at bounding box center [736, 356] width 1472 height 712
paste input "[EMAIL_ADDRESS][DOMAIN_NAME]"
type input "[EMAIL_ADDRESS][DOMAIN_NAME]"
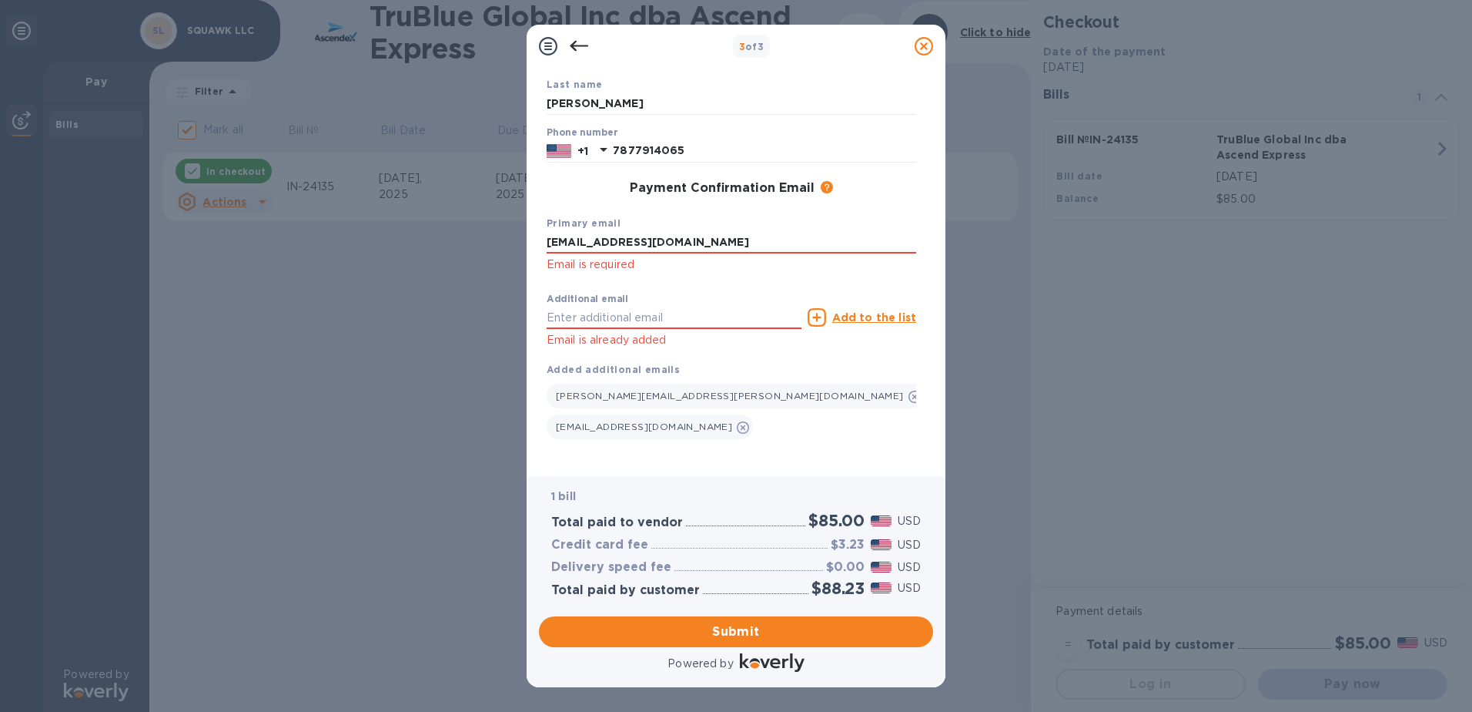
click at [797, 267] on p "Email is required" at bounding box center [732, 265] width 370 height 18
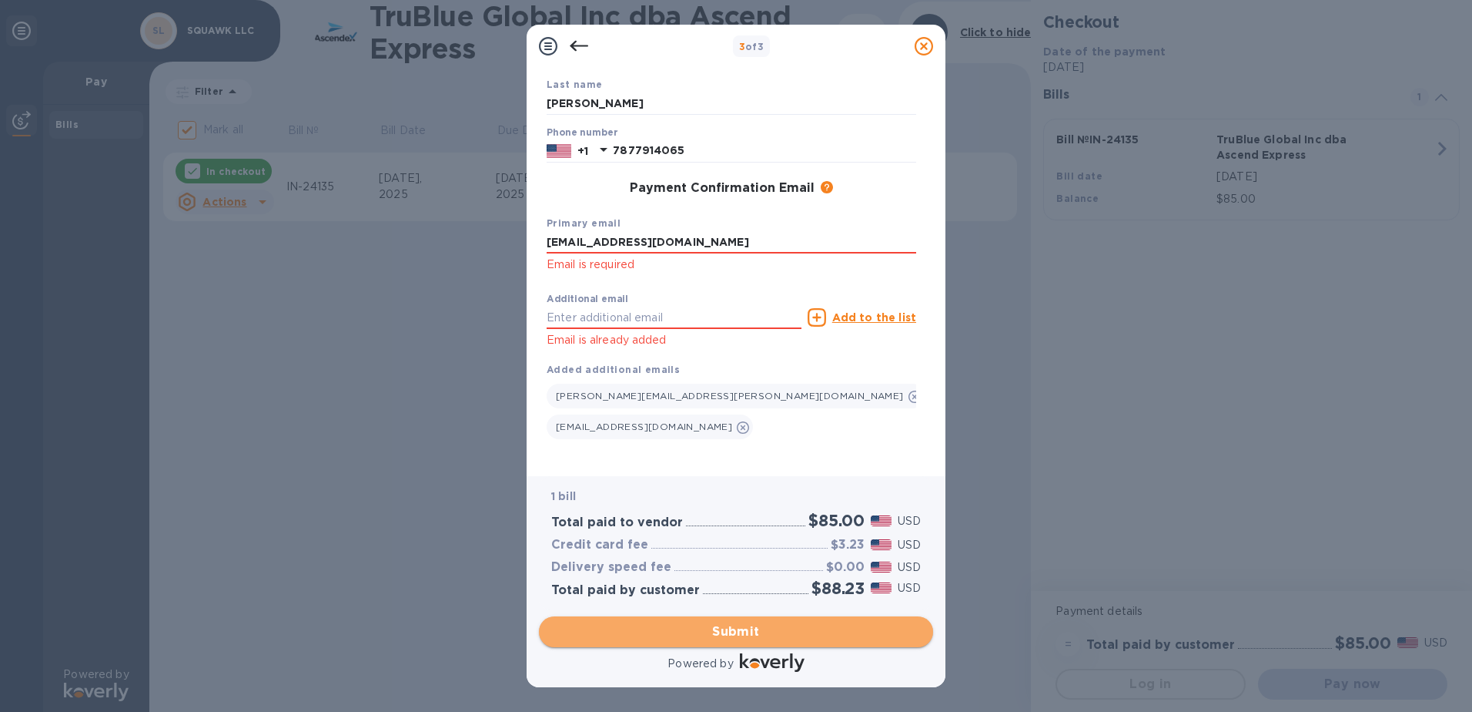
click at [784, 638] on span "Submit" at bounding box center [736, 631] width 370 height 18
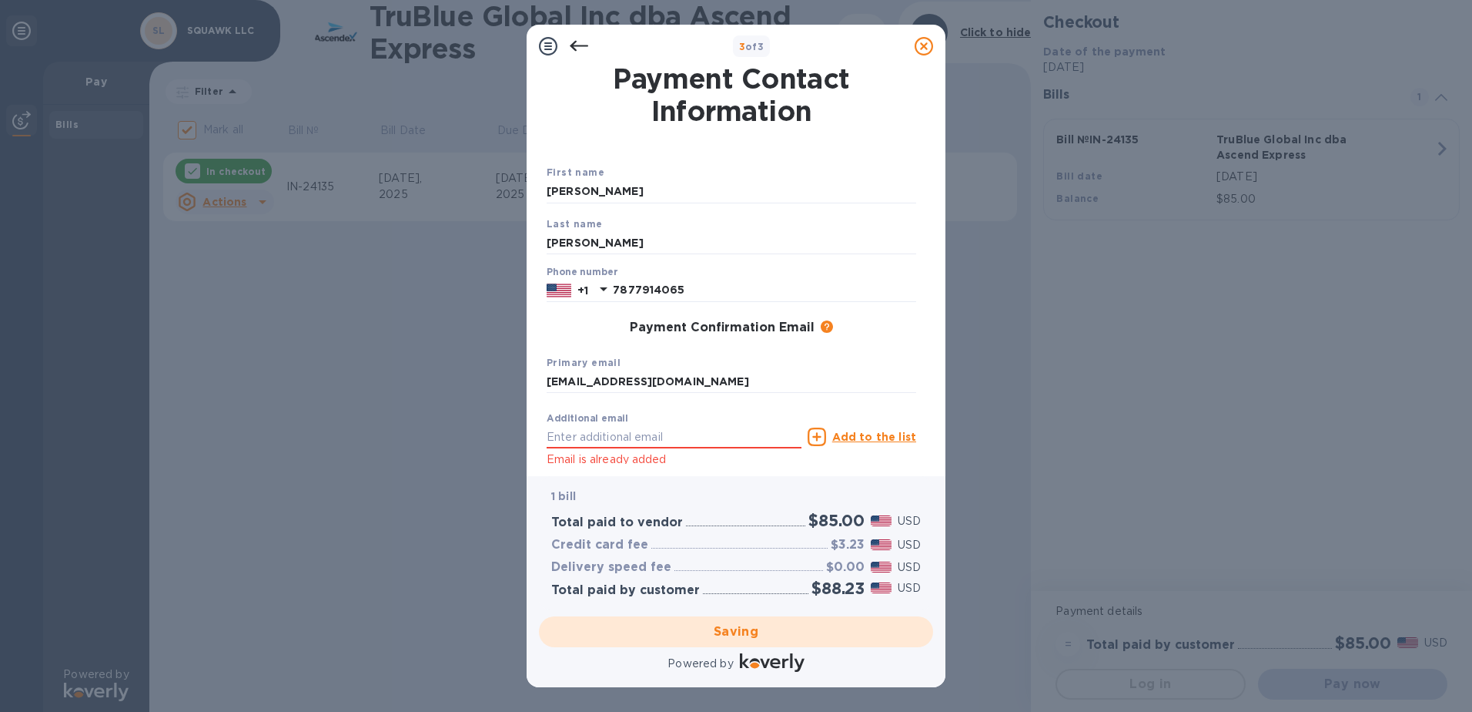
scroll to position [0, 0]
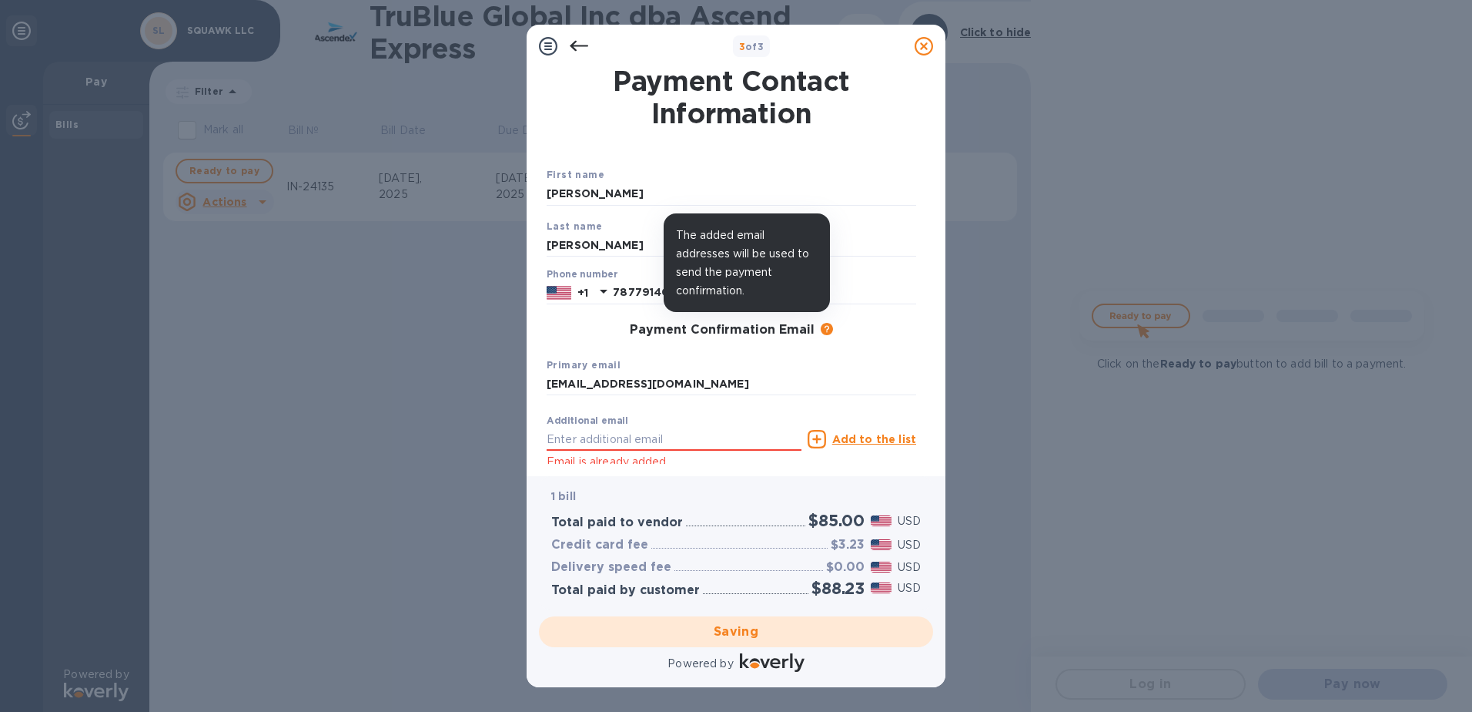
checkbox input "false"
